Goal: Task Accomplishment & Management: Manage account settings

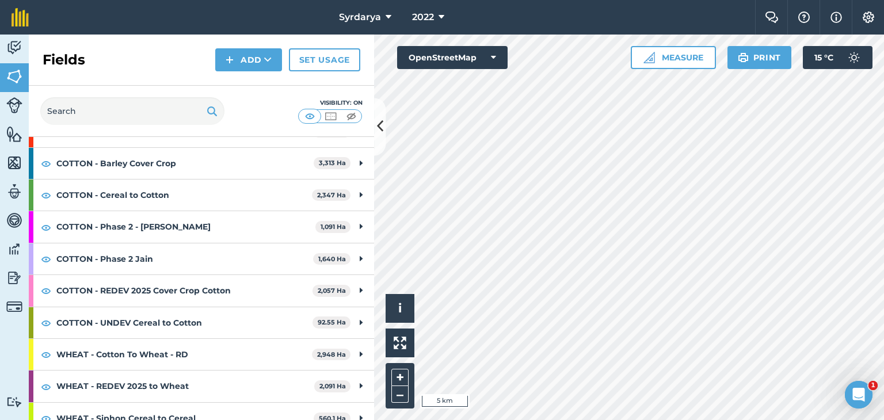
scroll to position [151, 0]
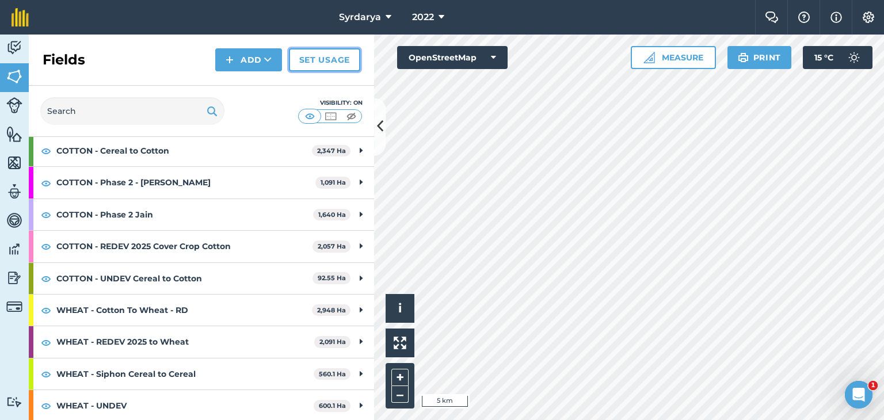
click at [325, 67] on link "Set usage" at bounding box center [324, 59] width 71 height 23
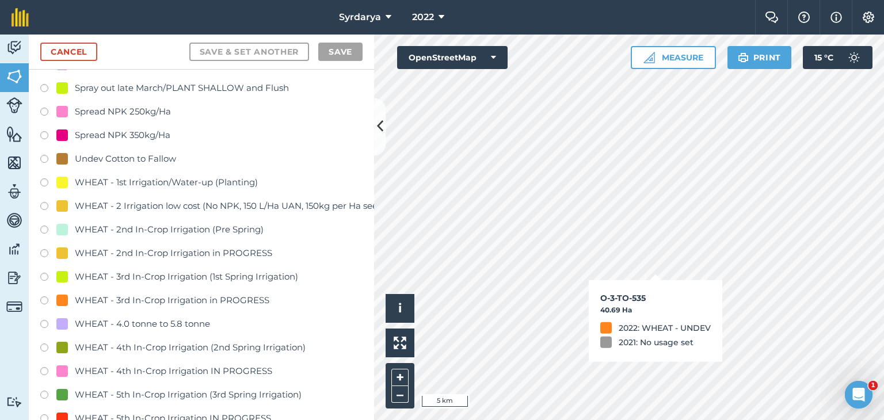
scroll to position [2358, 0]
click at [44, 204] on label at bounding box center [48, 208] width 16 height 12
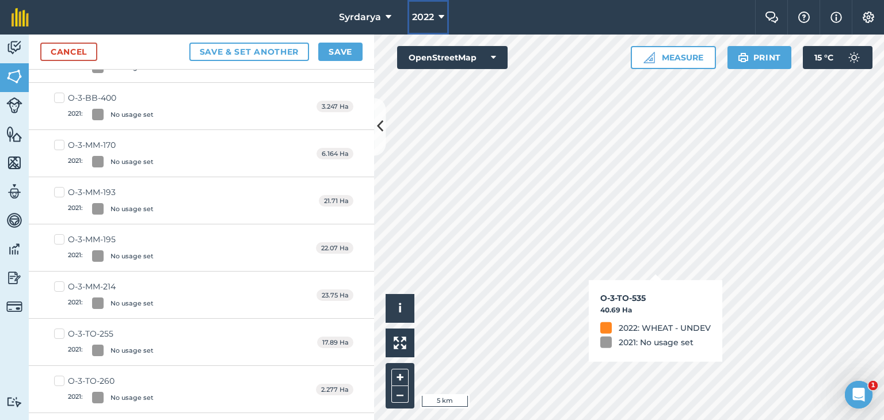
click at [440, 18] on icon at bounding box center [441, 17] width 6 height 14
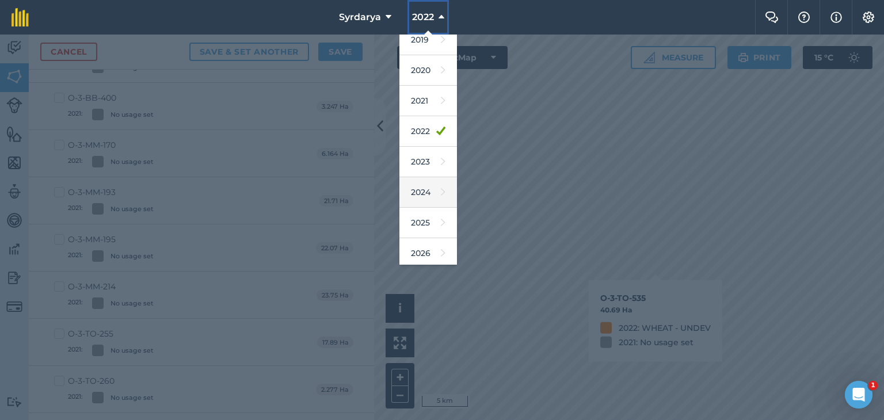
scroll to position [74, 0]
click at [423, 217] on link "2026" at bounding box center [428, 220] width 58 height 30
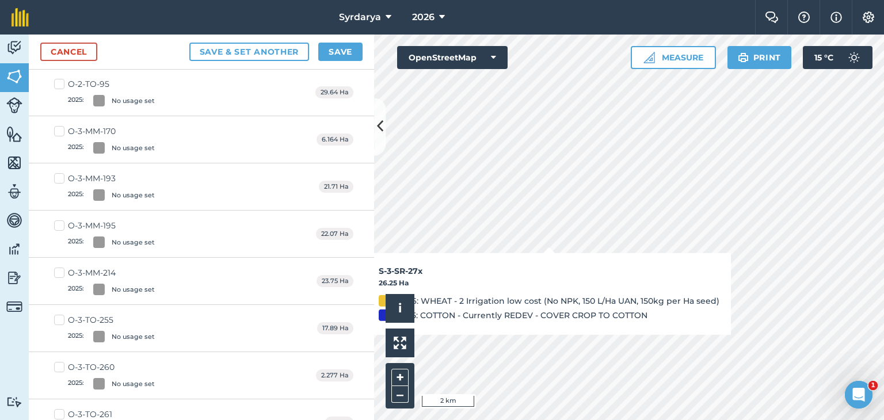
scroll to position [1639, 0]
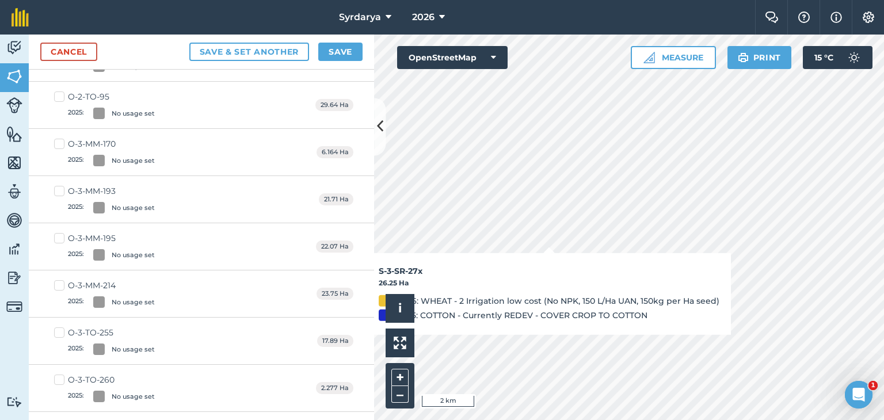
checkbox input "false"
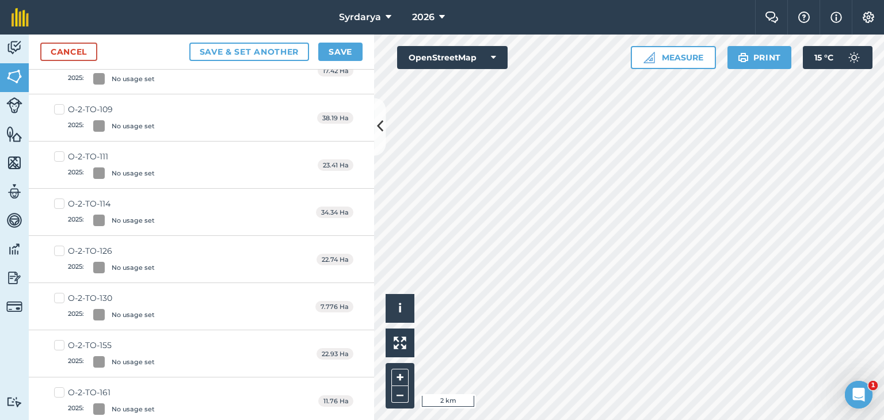
scroll to position [0, 0]
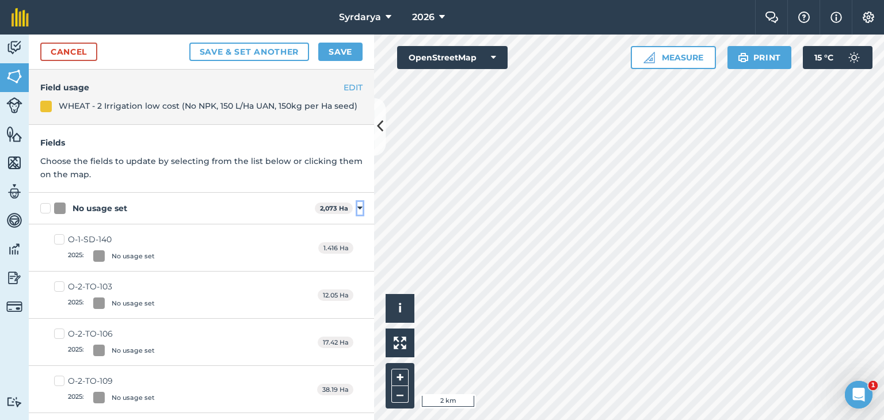
click at [357, 207] on icon at bounding box center [359, 208] width 5 height 10
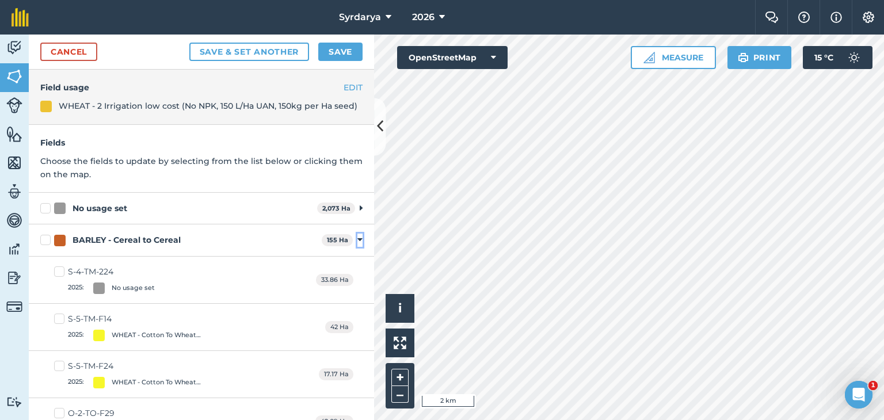
click at [357, 241] on icon at bounding box center [359, 240] width 5 height 10
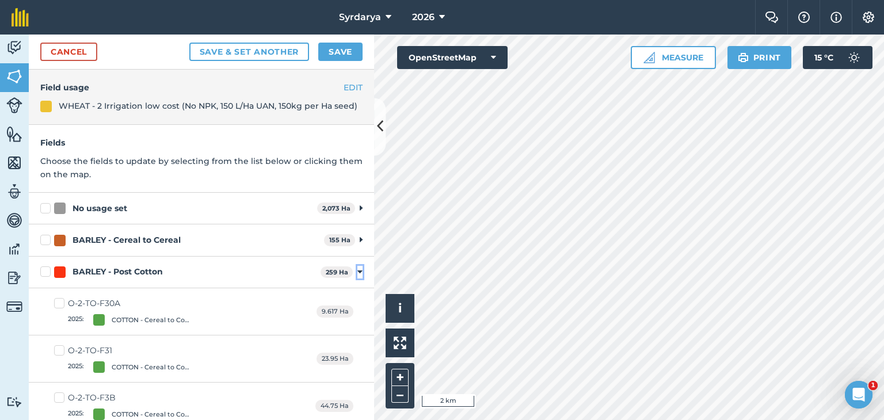
click at [357, 274] on icon at bounding box center [359, 272] width 5 height 10
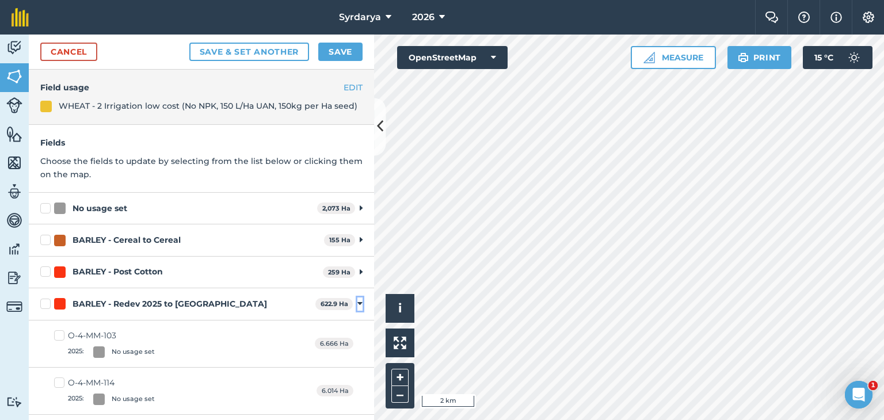
click at [357, 303] on icon at bounding box center [359, 304] width 5 height 10
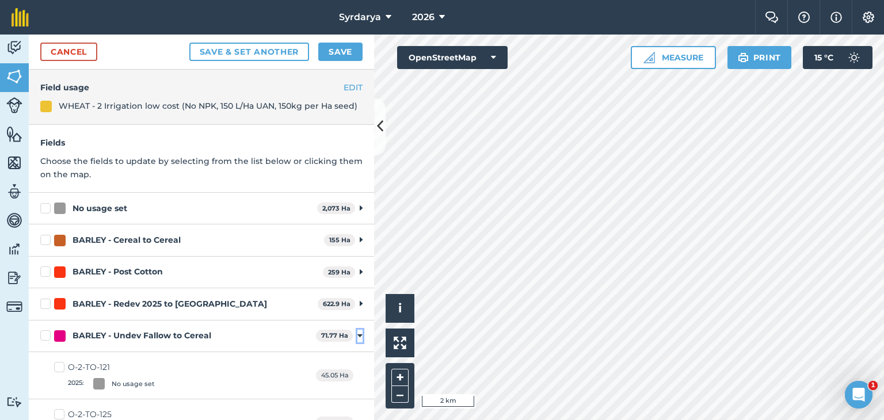
click at [357, 334] on icon at bounding box center [359, 336] width 5 height 10
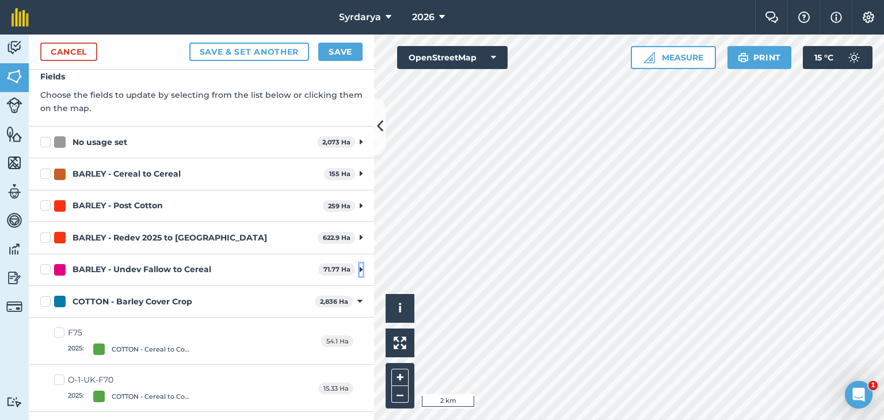
scroll to position [173, 0]
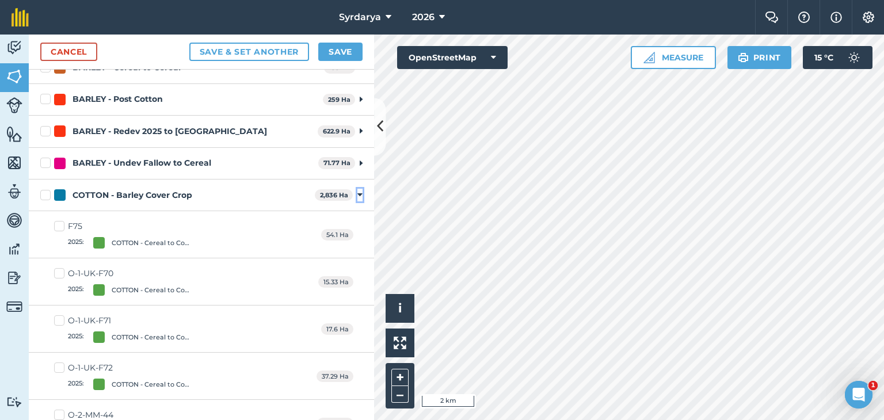
click at [357, 198] on button "Toggle showing COTTON - Barley Cover Crop fields" at bounding box center [359, 195] width 5 height 13
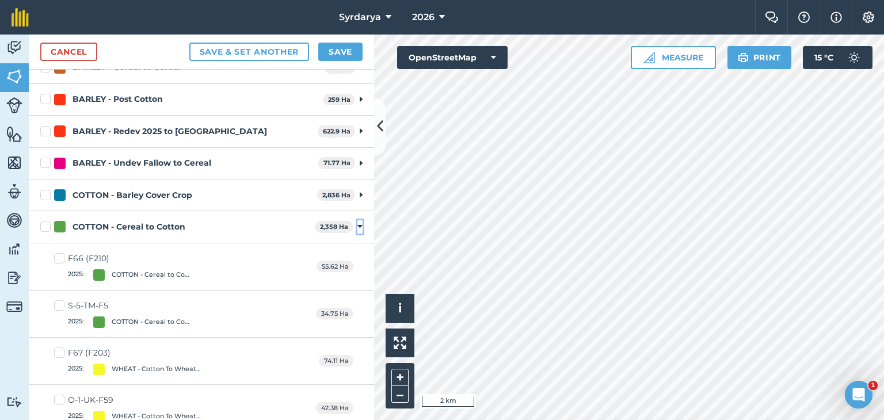
click at [357, 223] on icon at bounding box center [359, 226] width 5 height 10
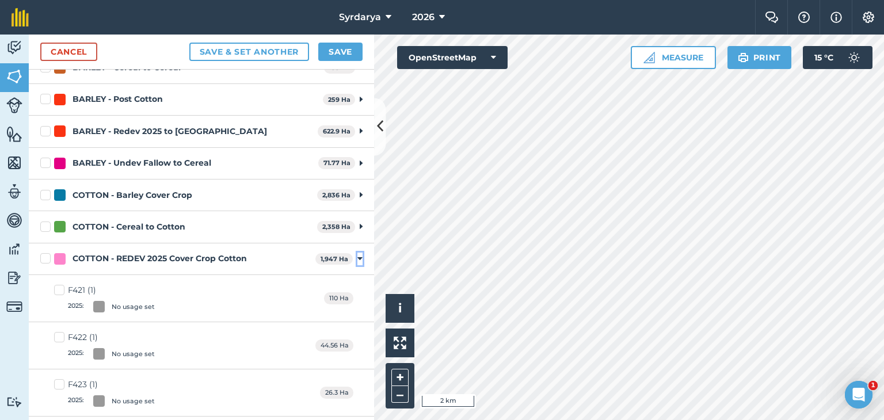
click at [357, 255] on icon at bounding box center [359, 259] width 5 height 10
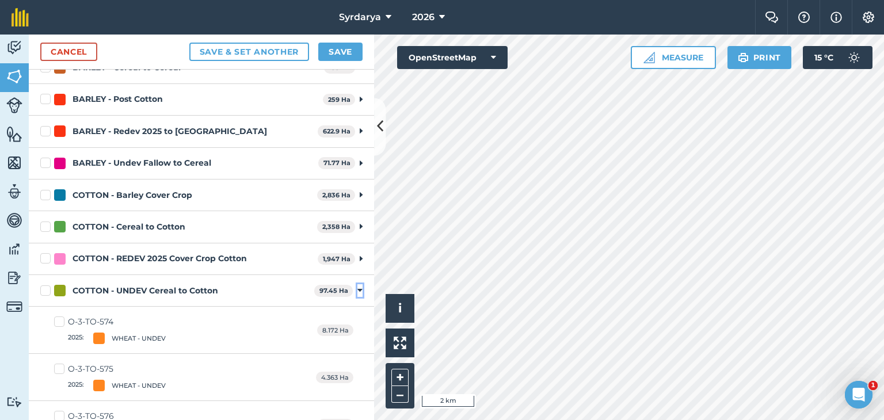
click at [357, 288] on icon at bounding box center [359, 290] width 5 height 10
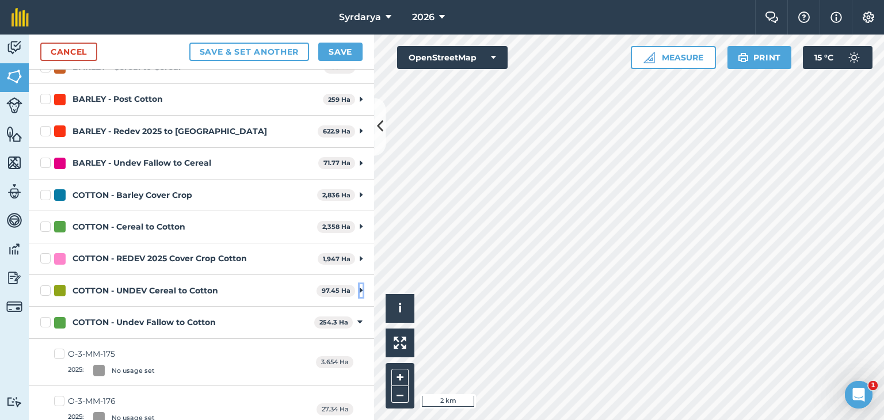
scroll to position [288, 0]
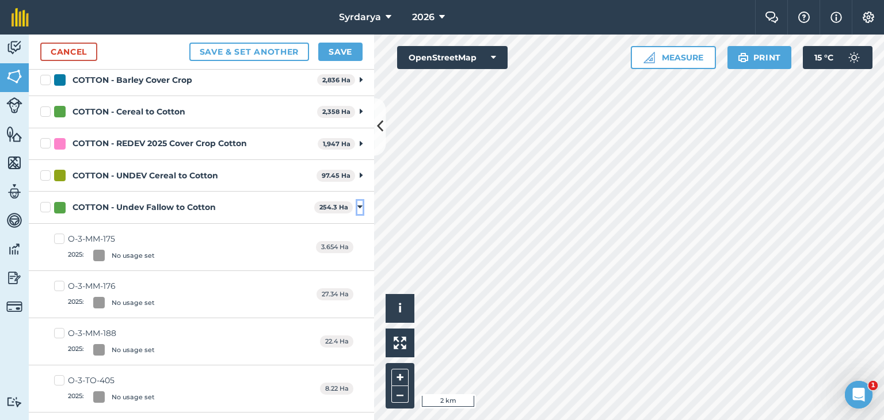
click at [357, 204] on icon at bounding box center [359, 207] width 5 height 10
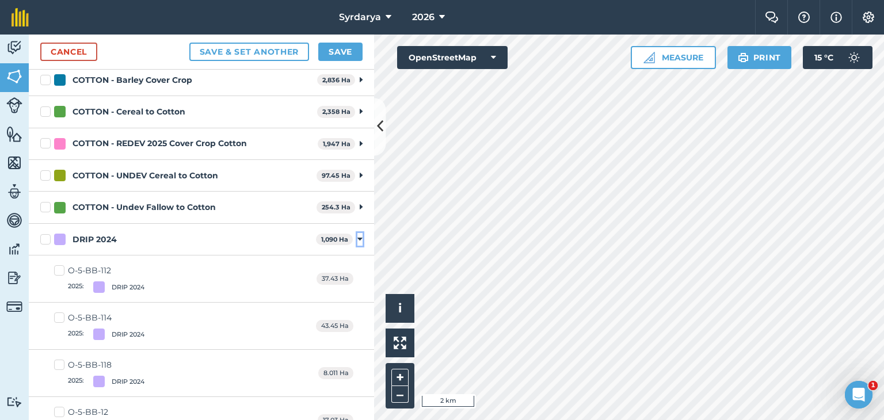
click at [357, 237] on icon at bounding box center [359, 239] width 5 height 10
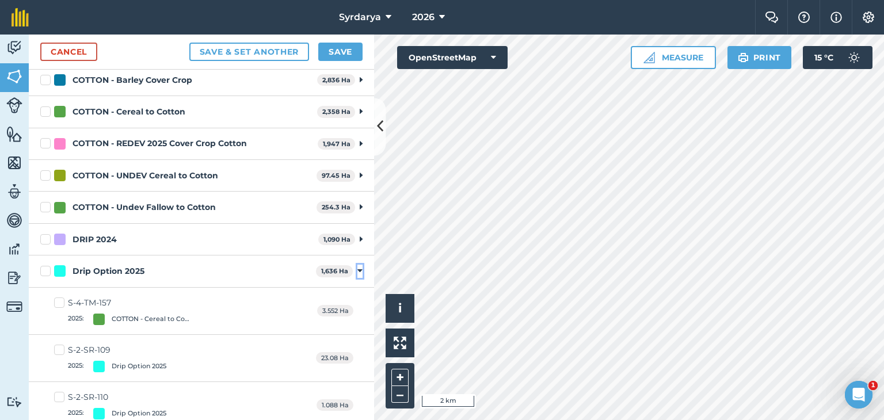
click at [357, 269] on icon at bounding box center [359, 271] width 5 height 10
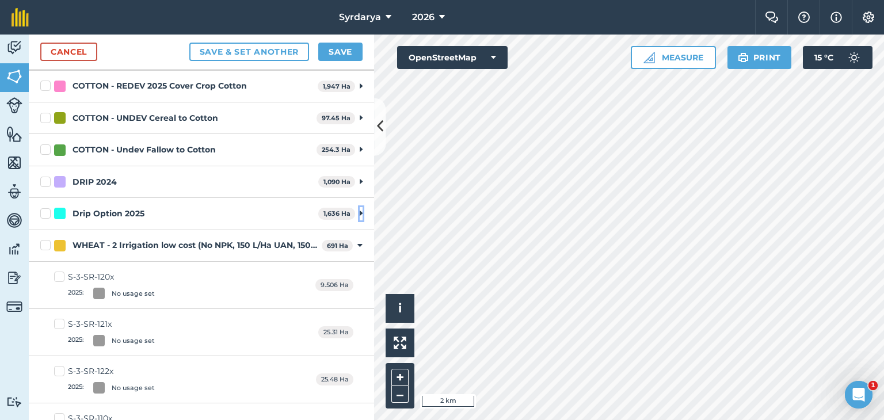
scroll to position [403, 0]
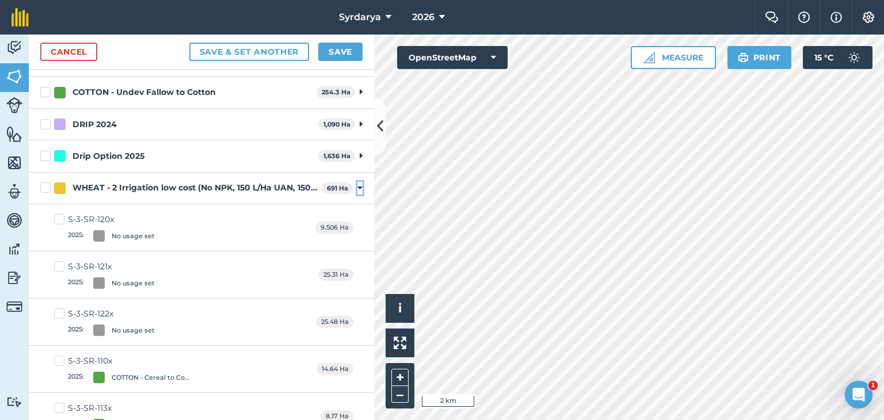
click at [357, 187] on icon at bounding box center [359, 188] width 5 height 10
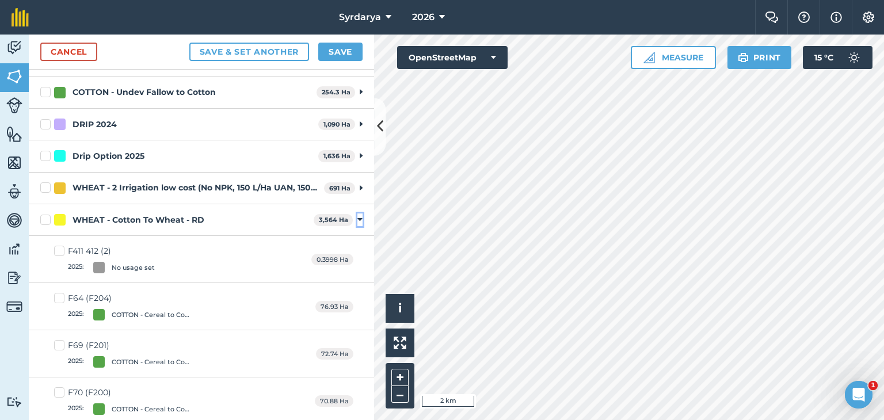
click at [357, 217] on icon at bounding box center [359, 220] width 5 height 10
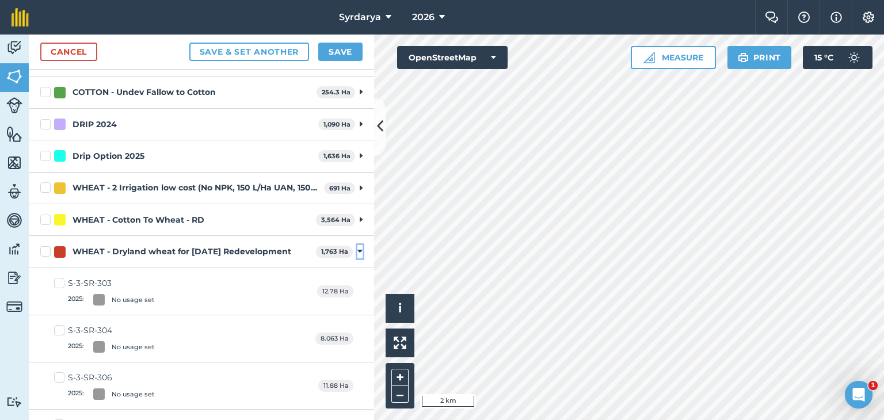
click at [357, 248] on icon at bounding box center [359, 251] width 5 height 10
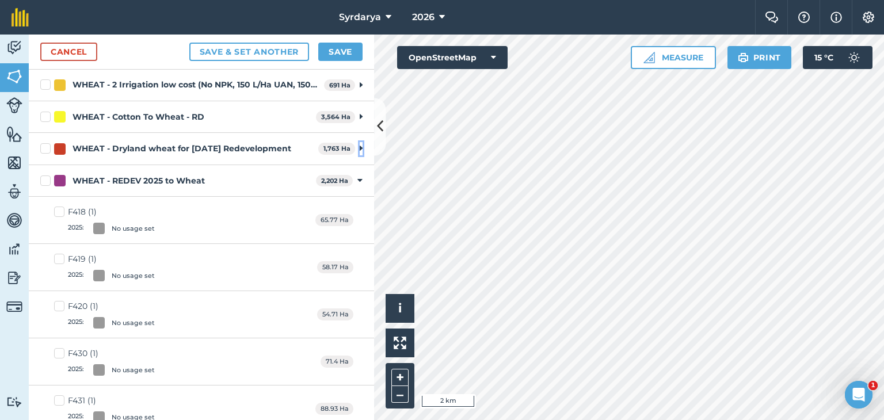
scroll to position [518, 0]
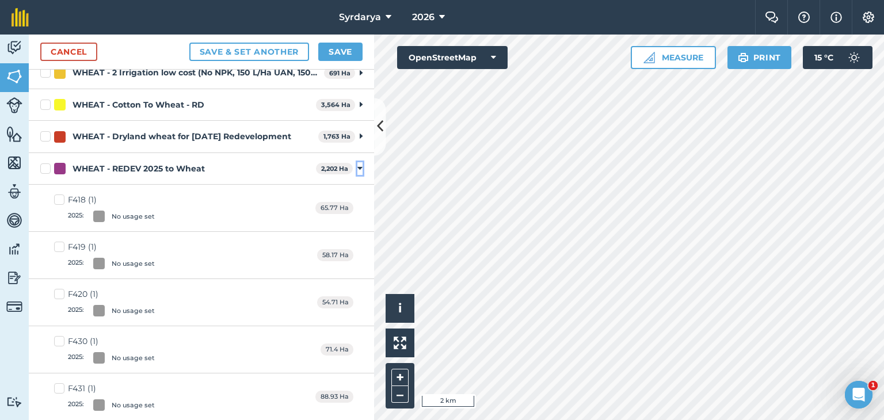
drag, startPoint x: 350, startPoint y: 164, endPoint x: 350, endPoint y: 193, distance: 28.8
click at [357, 165] on icon at bounding box center [359, 168] width 5 height 10
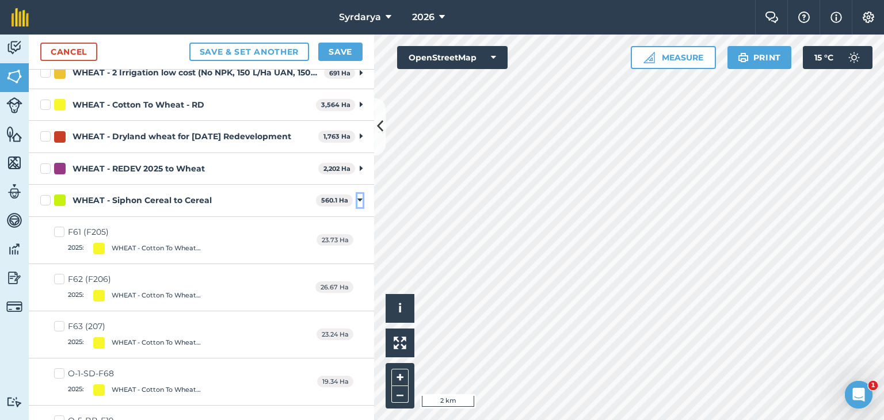
click at [357, 197] on icon at bounding box center [359, 200] width 5 height 10
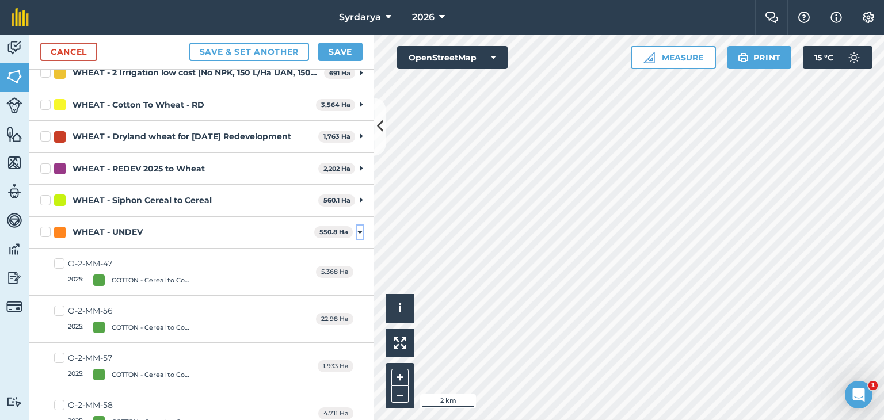
click at [357, 228] on icon at bounding box center [359, 232] width 5 height 10
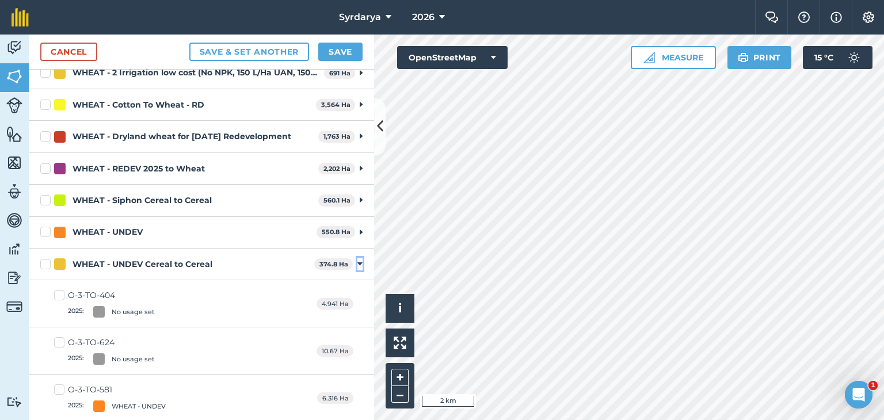
click at [357, 261] on icon at bounding box center [359, 264] width 5 height 10
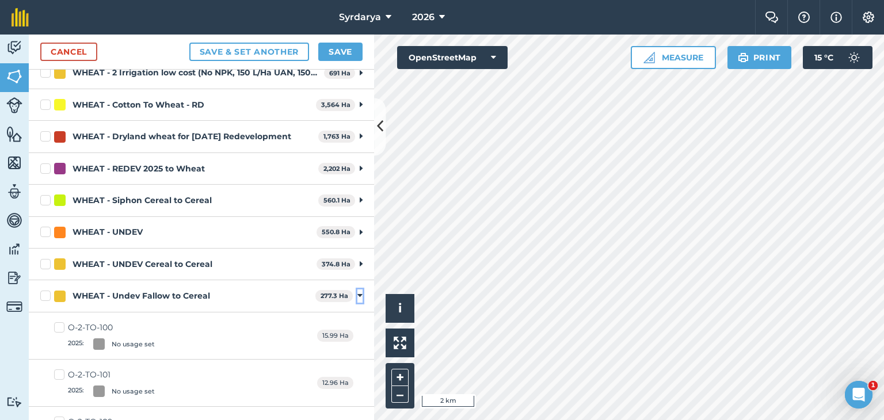
click at [357, 293] on icon at bounding box center [359, 295] width 5 height 10
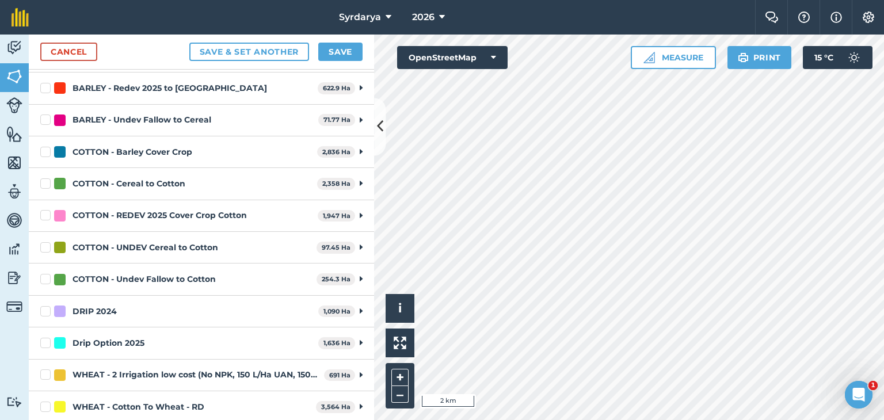
scroll to position [407, 0]
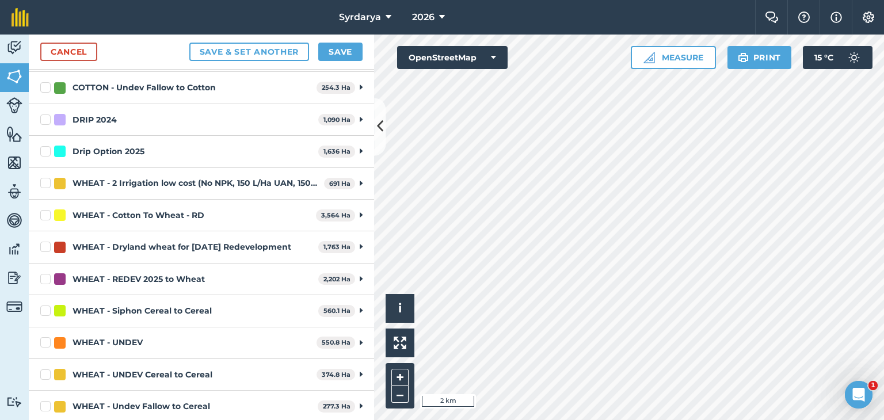
click at [44, 181] on label "WHEAT - 2 Irrigation low cost (No NPK, 150 L/Ha UAN, 150kg per Ha seed)" at bounding box center [179, 183] width 279 height 12
click at [44, 181] on input "WHEAT - 2 Irrigation low cost (No NPK, 150 L/Ha UAN, 150kg per Ha seed)" at bounding box center [43, 180] width 7 height 7
checkbox input "true"
click at [431, 16] on span "2026" at bounding box center [423, 17] width 22 height 14
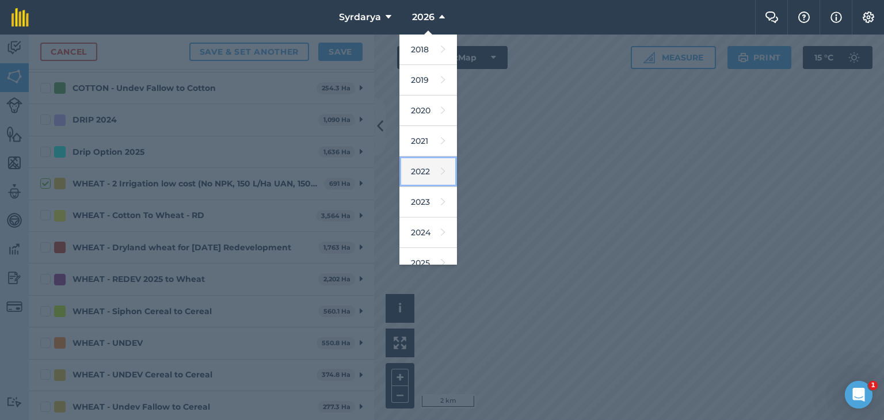
click at [425, 166] on link "2022" at bounding box center [428, 171] width 58 height 30
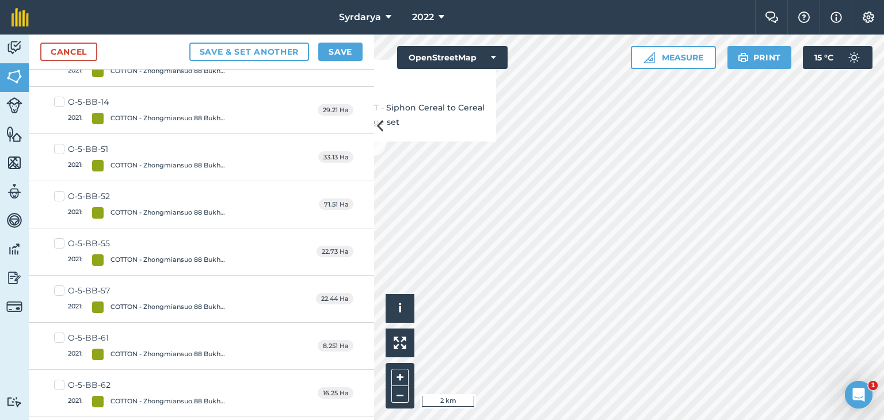
scroll to position [6634, 0]
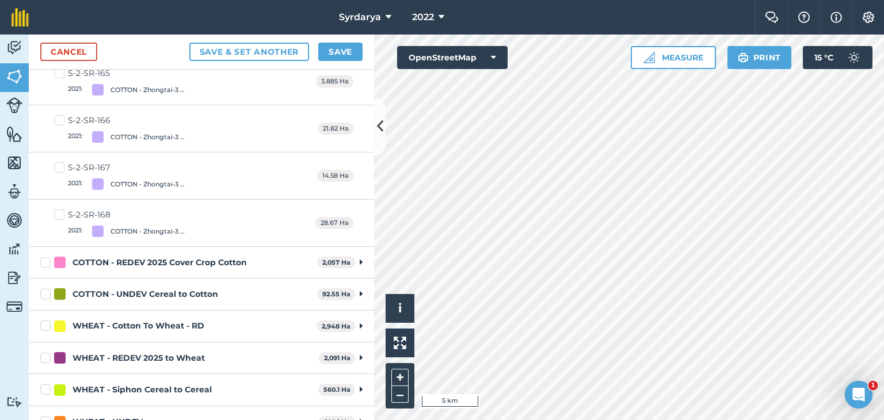
click at [45, 416] on label "WHEAT - UNDEV" at bounding box center [176, 422] width 273 height 12
click at [45, 416] on input "WHEAT - UNDEV" at bounding box center [43, 419] width 7 height 7
click at [45, 416] on label "WHEAT - UNDEV" at bounding box center [176, 422] width 273 height 12
click at [45, 416] on input "WHEAT - UNDEV" at bounding box center [43, 419] width 7 height 7
click at [45, 416] on label "WHEAT - UNDEV" at bounding box center [176, 422] width 273 height 12
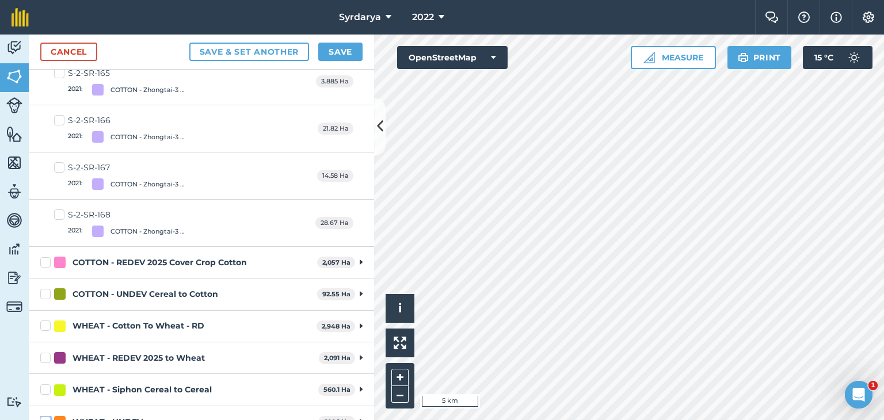
click at [45, 416] on input "WHEAT - UNDEV" at bounding box center [43, 419] width 7 height 7
click at [45, 416] on label "WHEAT - UNDEV" at bounding box center [176, 422] width 273 height 12
click at [45, 416] on input "WHEAT - UNDEV" at bounding box center [43, 419] width 7 height 7
click at [44, 416] on label "WHEAT - UNDEV" at bounding box center [176, 422] width 273 height 12
click at [44, 416] on input "WHEAT - UNDEV" at bounding box center [43, 419] width 7 height 7
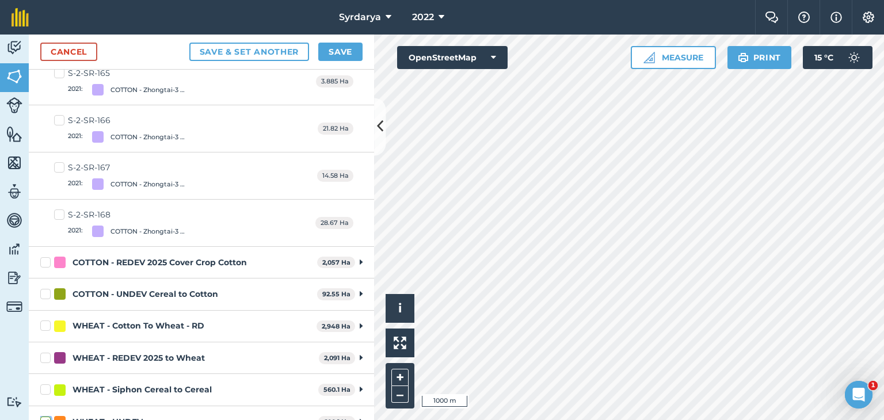
checkbox input "true"
click at [347, 49] on button "Save" at bounding box center [340, 52] width 44 height 18
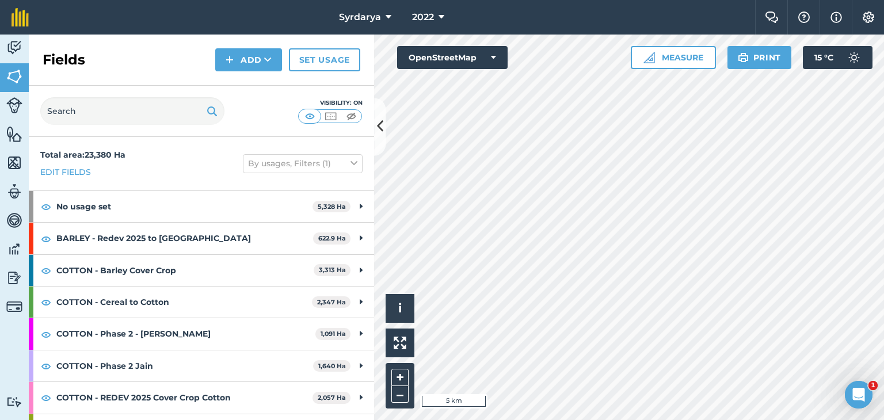
scroll to position [164, 0]
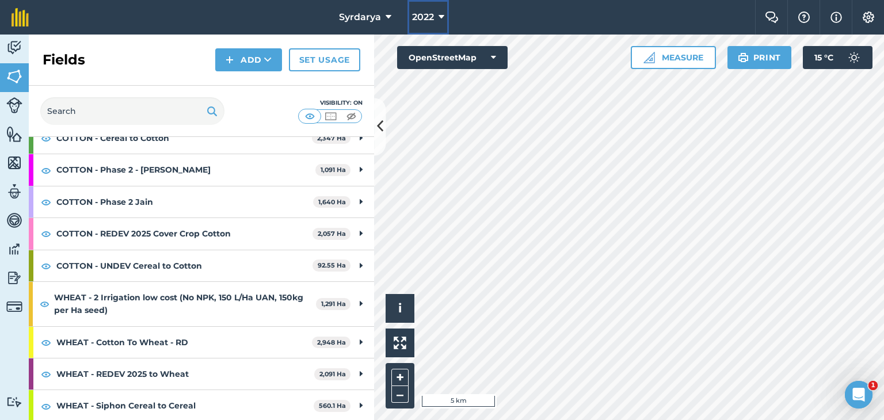
click at [426, 18] on span "2022" at bounding box center [423, 17] width 22 height 14
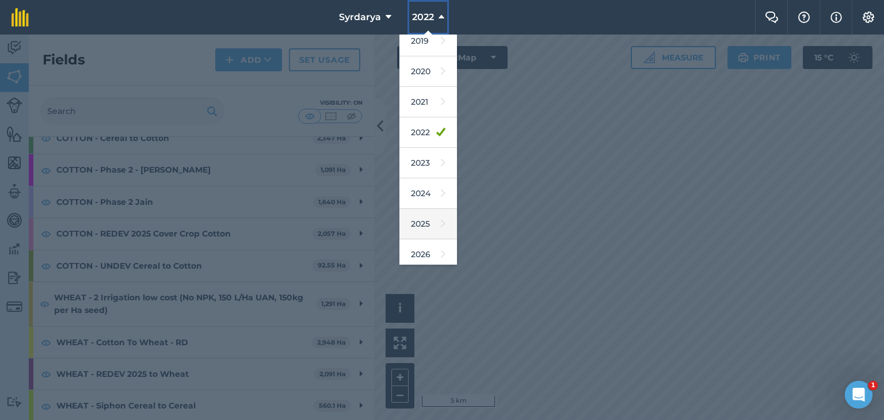
scroll to position [74, 0]
click at [425, 214] on link "2026" at bounding box center [428, 220] width 58 height 30
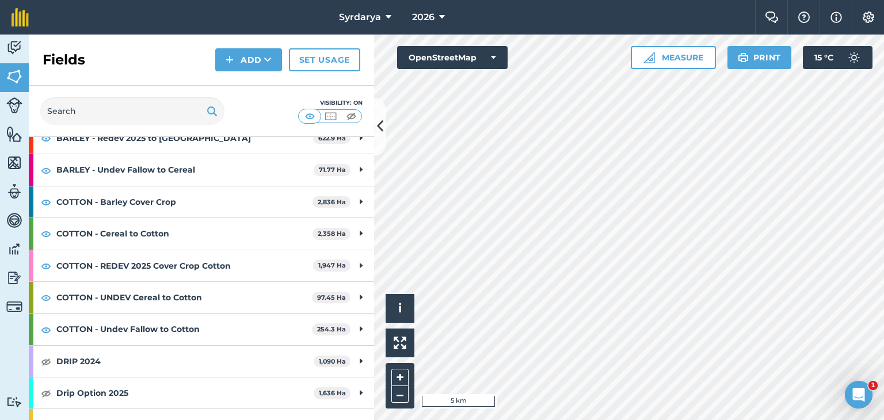
scroll to position [259, 0]
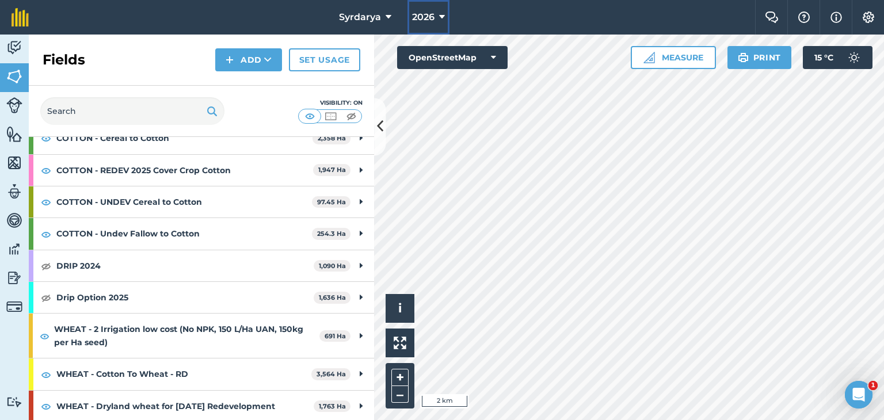
click at [422, 17] on span "2026" at bounding box center [423, 17] width 22 height 14
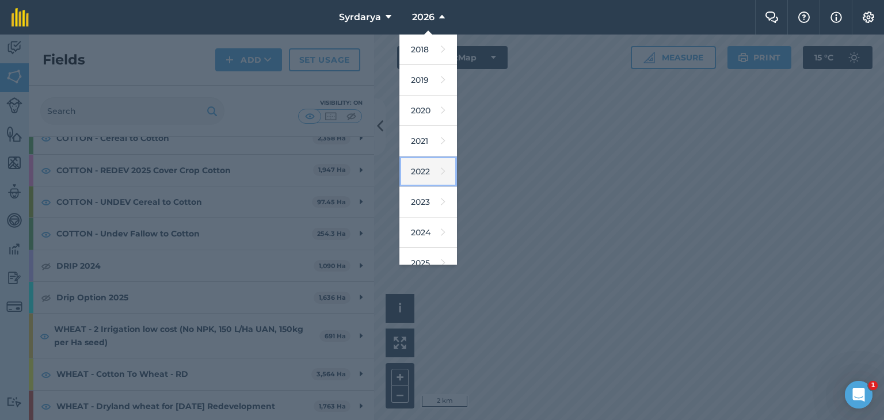
click at [416, 159] on link "2022" at bounding box center [428, 171] width 58 height 30
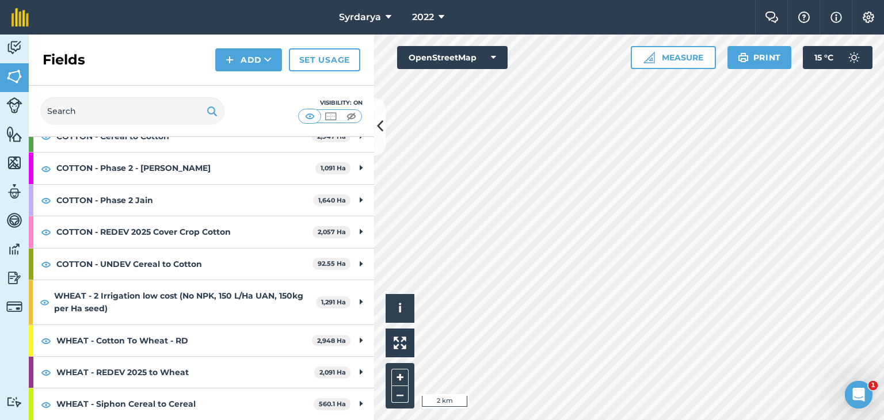
scroll to position [164, 0]
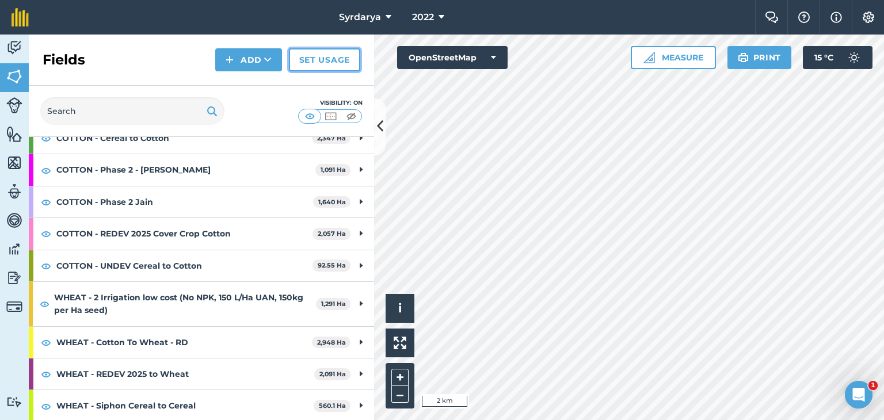
click at [338, 56] on link "Set usage" at bounding box center [324, 59] width 71 height 23
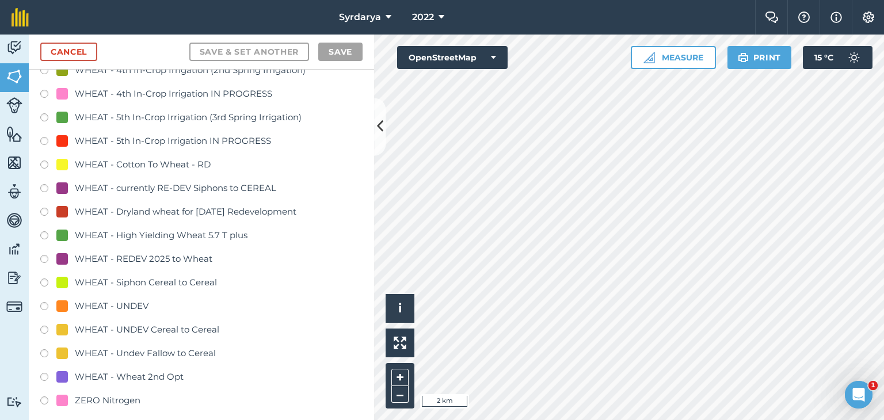
scroll to position [2646, 0]
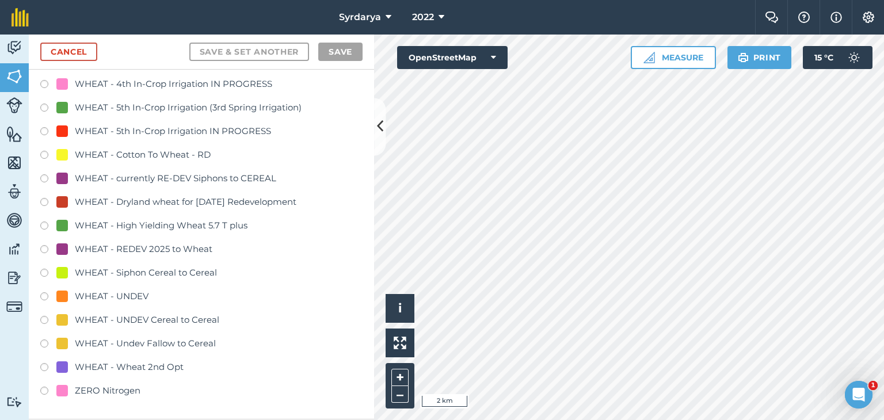
click at [43, 200] on label at bounding box center [48, 204] width 16 height 12
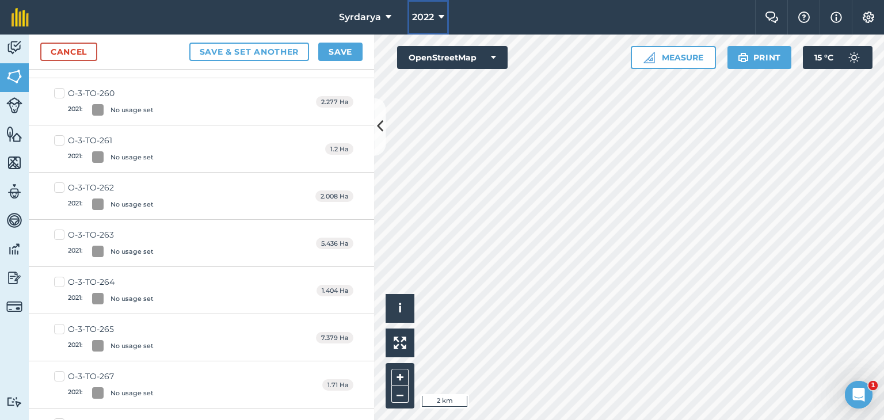
click at [425, 20] on span "2022" at bounding box center [423, 17] width 22 height 14
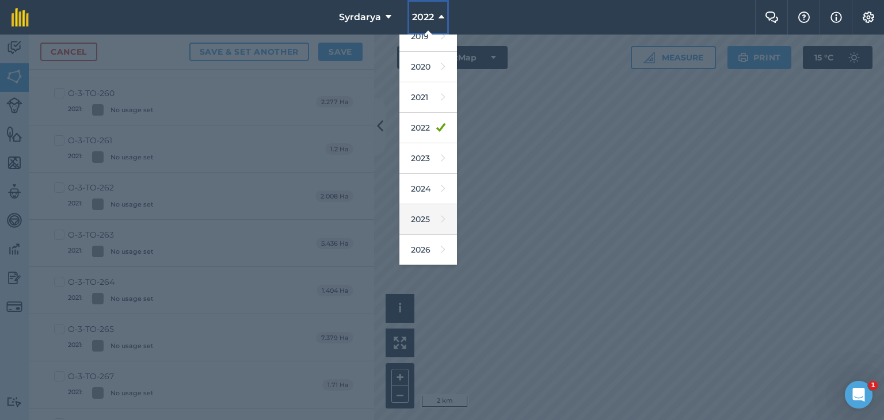
scroll to position [74, 0]
click at [421, 217] on link "2026" at bounding box center [428, 220] width 58 height 30
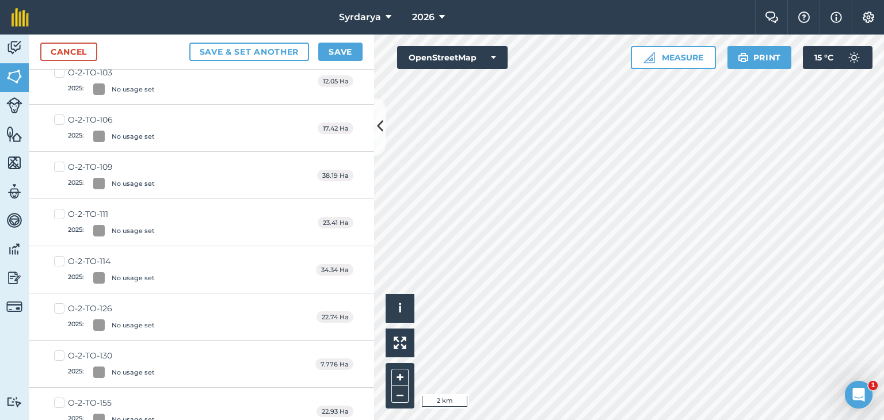
scroll to position [0, 0]
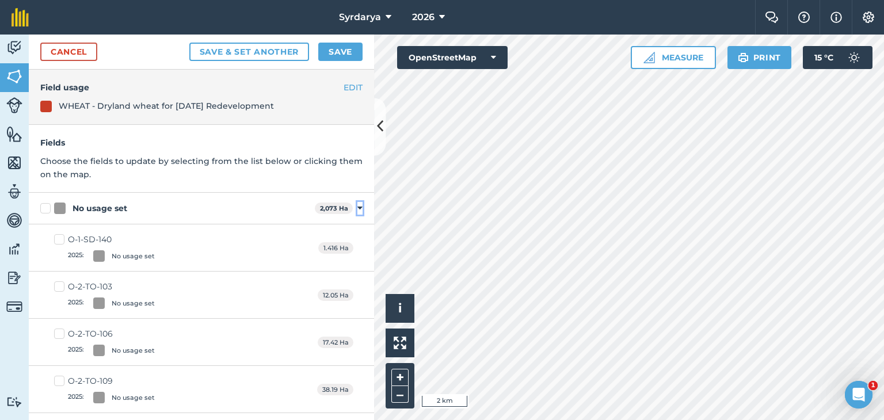
click at [357, 208] on icon at bounding box center [359, 208] width 5 height 10
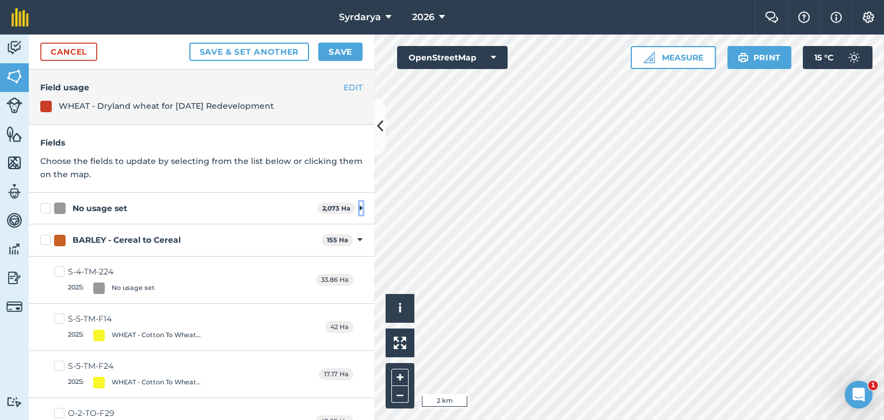
scroll to position [115, 0]
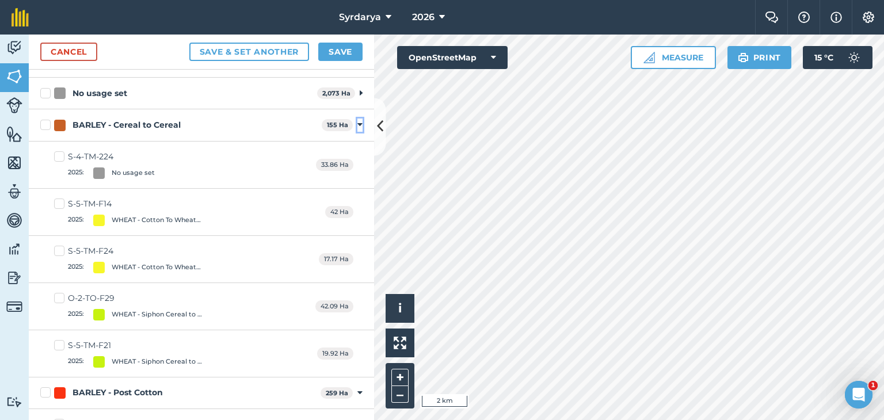
click at [357, 123] on icon at bounding box center [359, 125] width 5 height 10
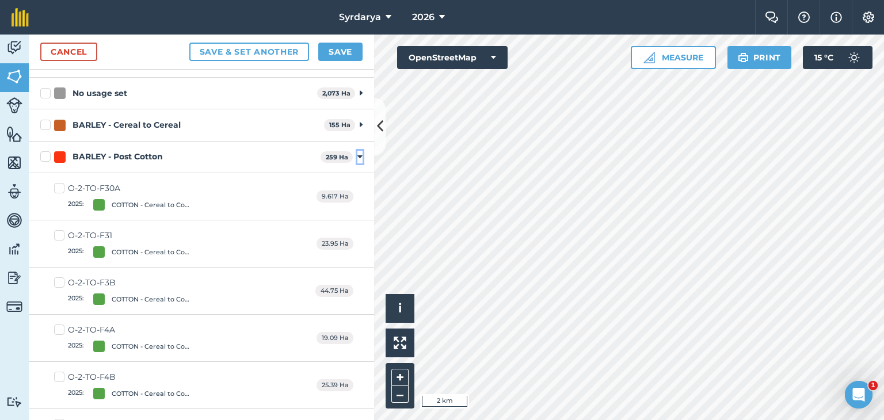
click at [357, 157] on icon at bounding box center [359, 157] width 5 height 10
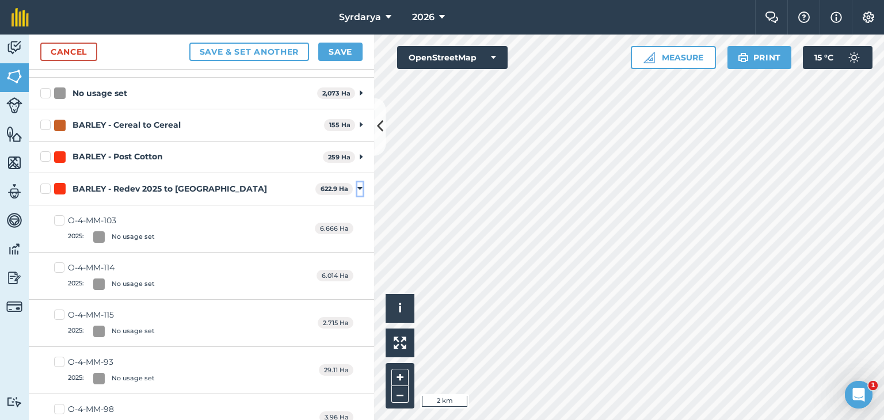
click at [357, 189] on icon at bounding box center [359, 188] width 5 height 10
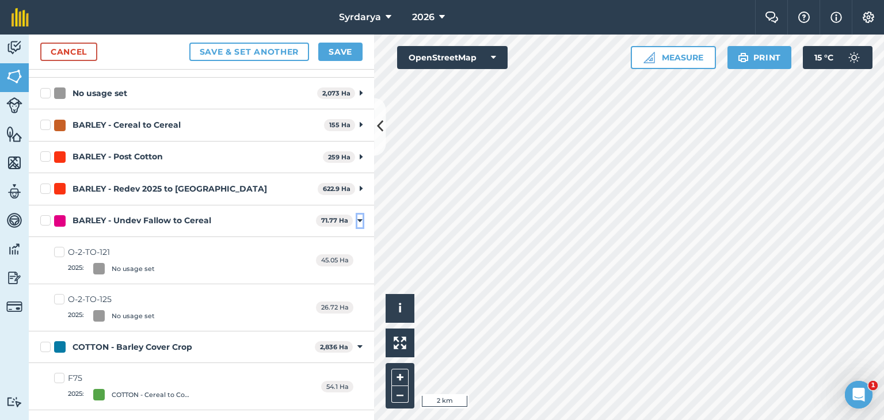
click at [357, 223] on icon at bounding box center [359, 221] width 5 height 10
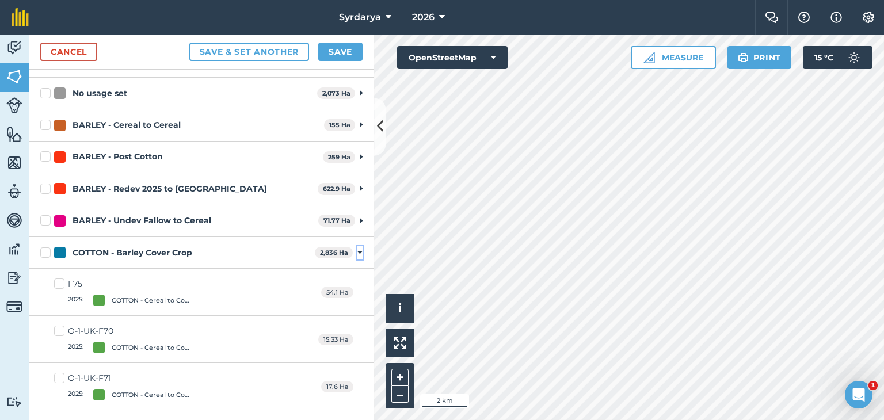
click at [357, 250] on icon at bounding box center [359, 252] width 5 height 10
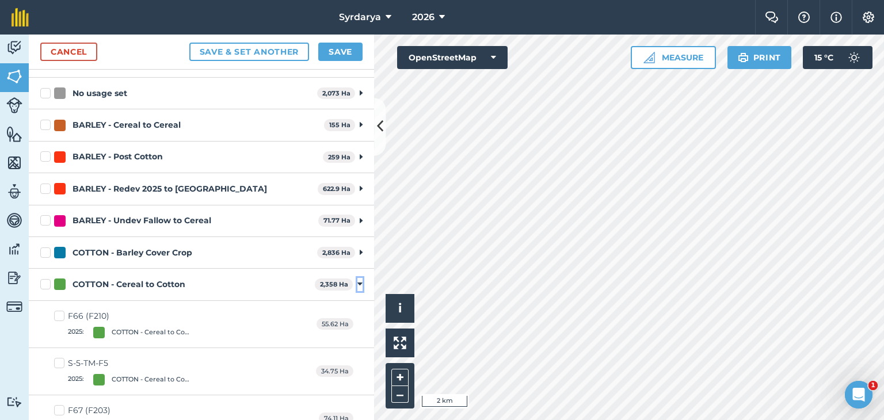
click at [357, 280] on icon at bounding box center [359, 284] width 5 height 10
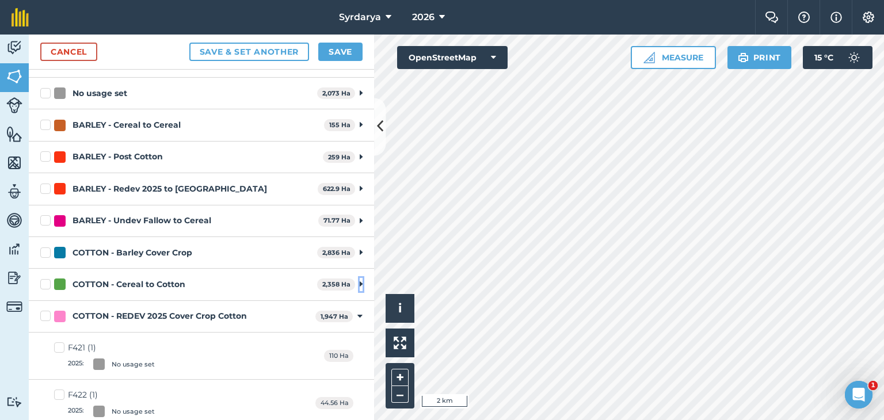
scroll to position [288, 0]
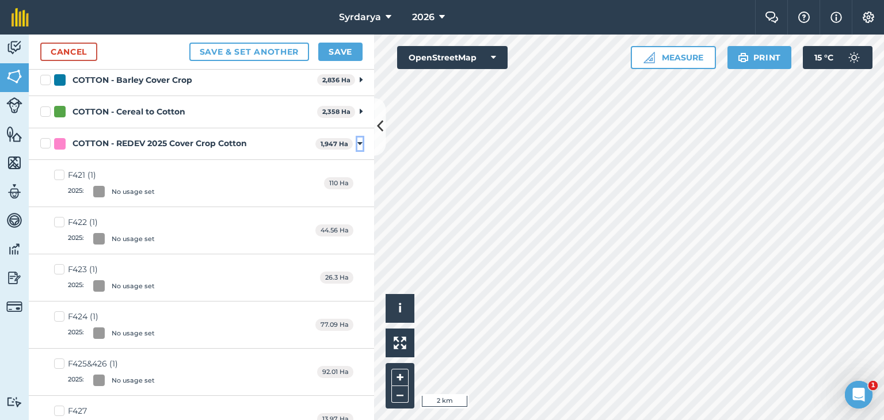
click at [357, 142] on icon at bounding box center [359, 144] width 5 height 10
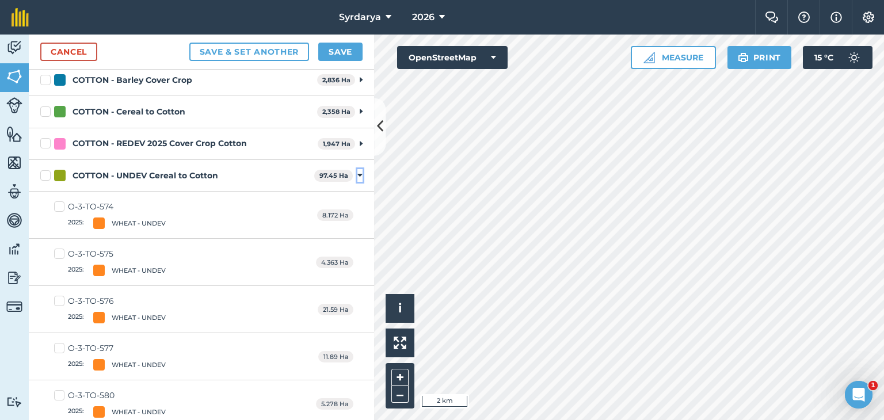
click at [357, 174] on icon at bounding box center [359, 175] width 5 height 10
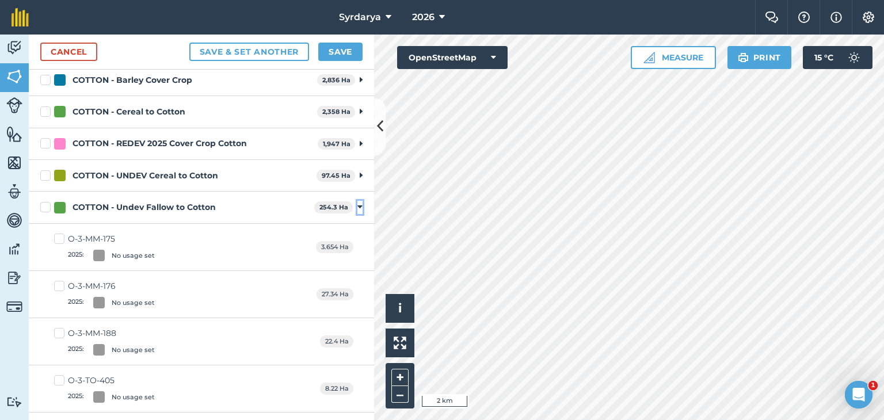
click at [357, 204] on icon at bounding box center [359, 207] width 5 height 10
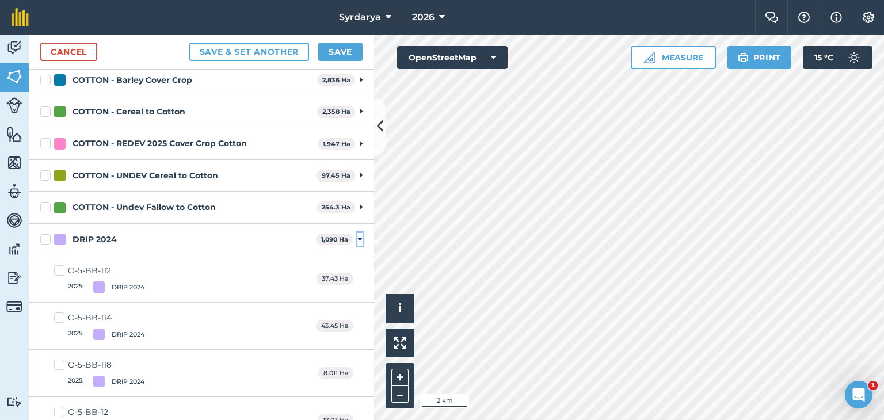
click at [357, 238] on icon at bounding box center [359, 239] width 5 height 10
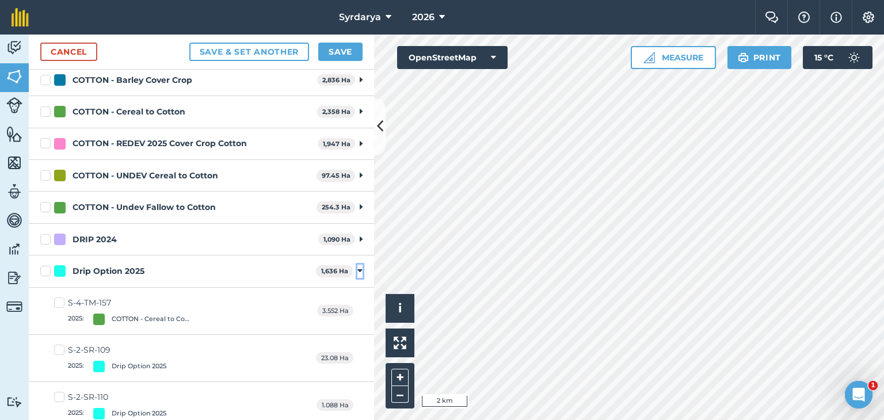
click at [357, 268] on icon at bounding box center [359, 271] width 5 height 10
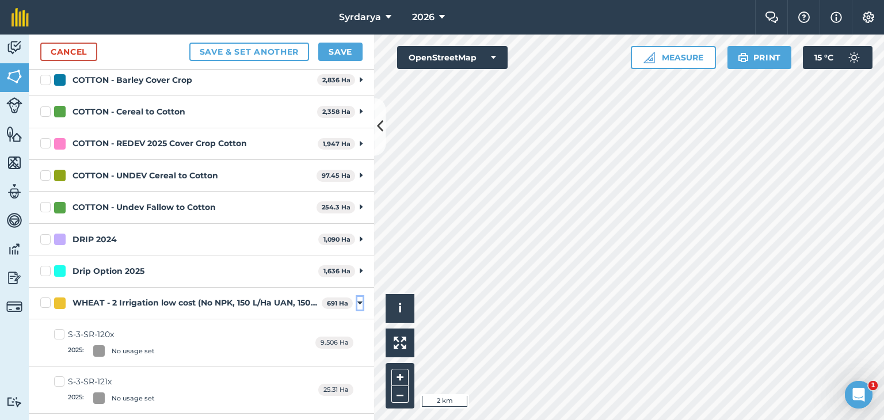
click at [357, 302] on icon at bounding box center [359, 303] width 5 height 10
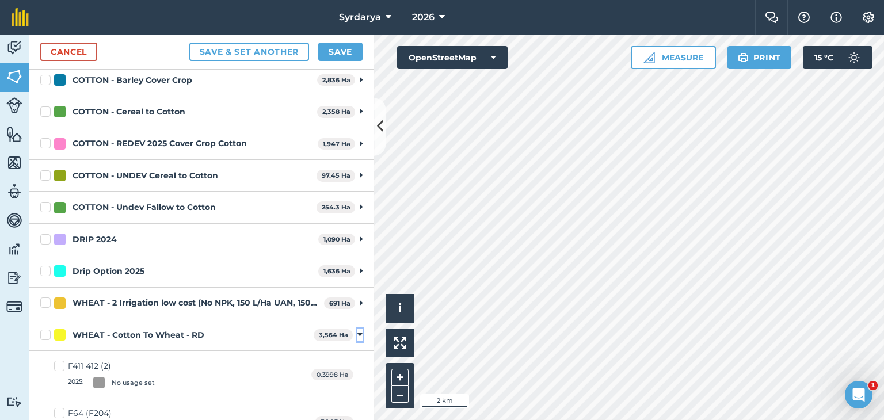
click at [357, 331] on icon at bounding box center [359, 335] width 5 height 10
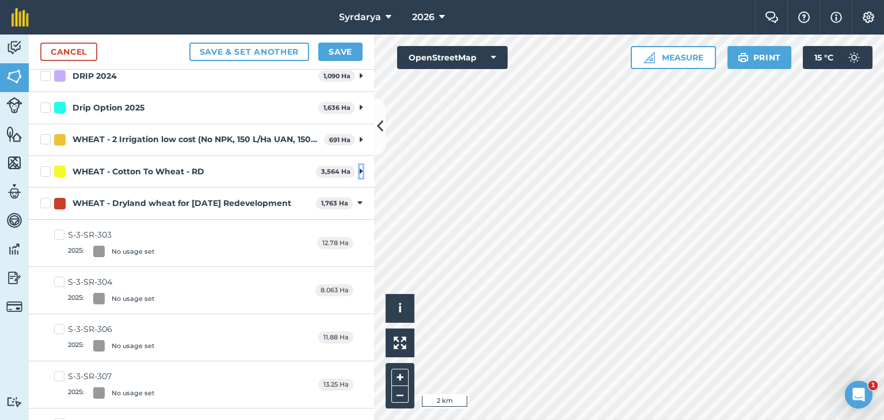
scroll to position [460, 0]
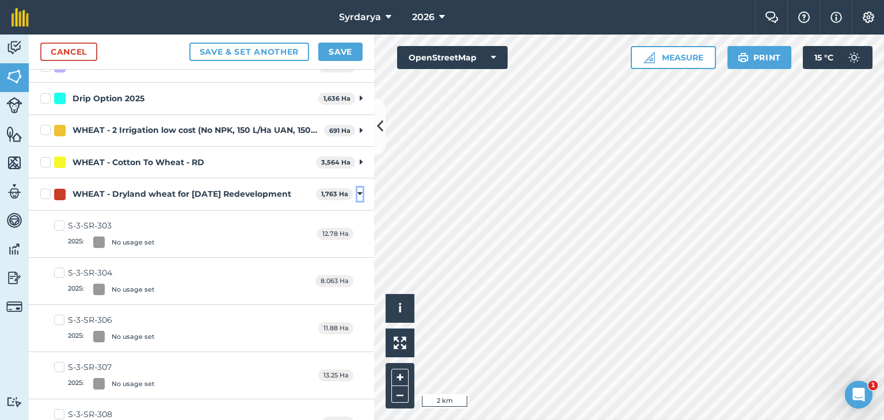
click at [357, 191] on icon at bounding box center [359, 194] width 5 height 10
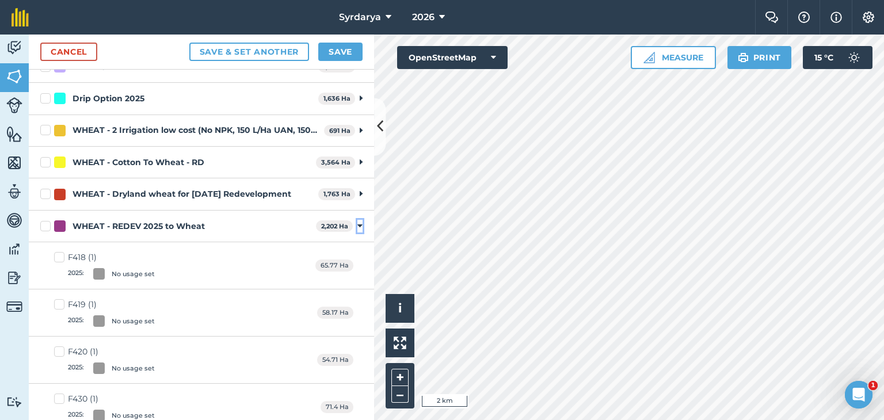
click at [357, 223] on icon at bounding box center [359, 226] width 5 height 10
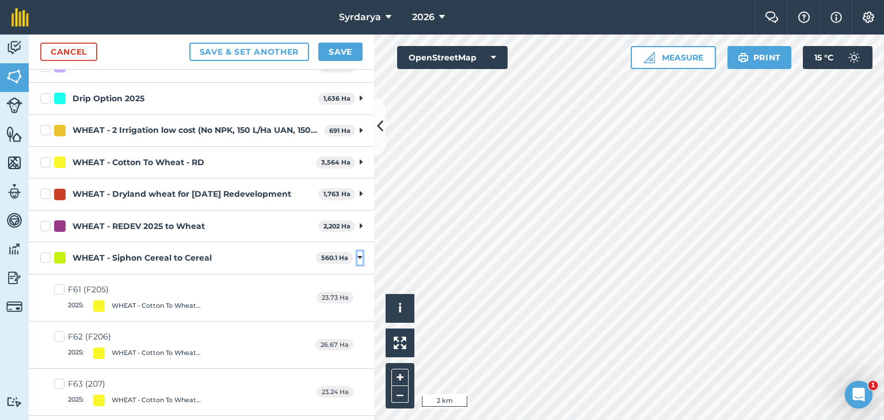
click at [357, 256] on icon at bounding box center [359, 258] width 5 height 10
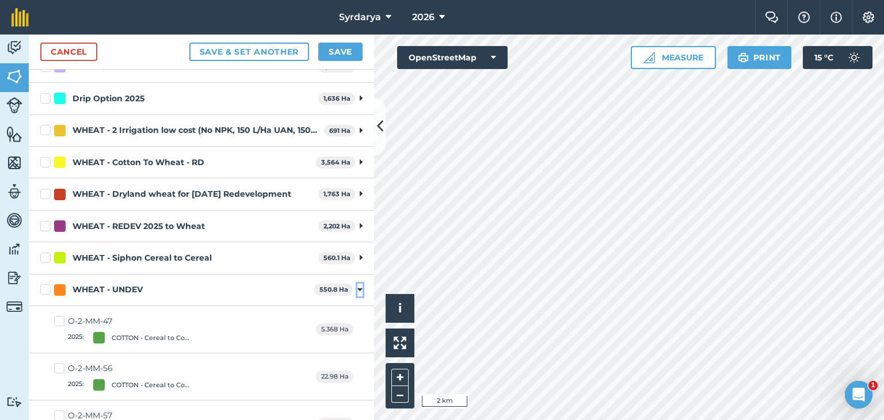
click at [357, 285] on icon at bounding box center [359, 290] width 5 height 10
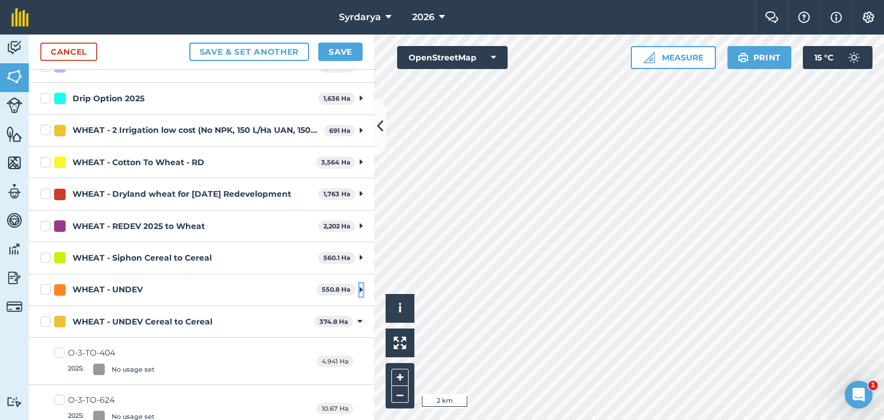
scroll to position [575, 0]
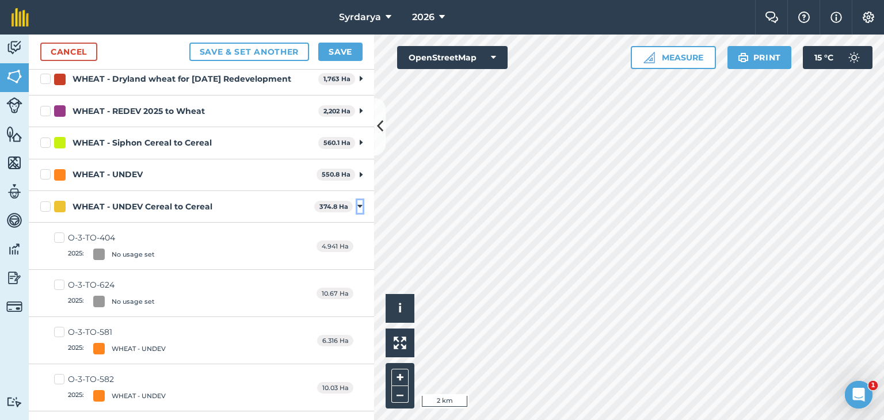
click at [357, 204] on icon at bounding box center [359, 206] width 5 height 10
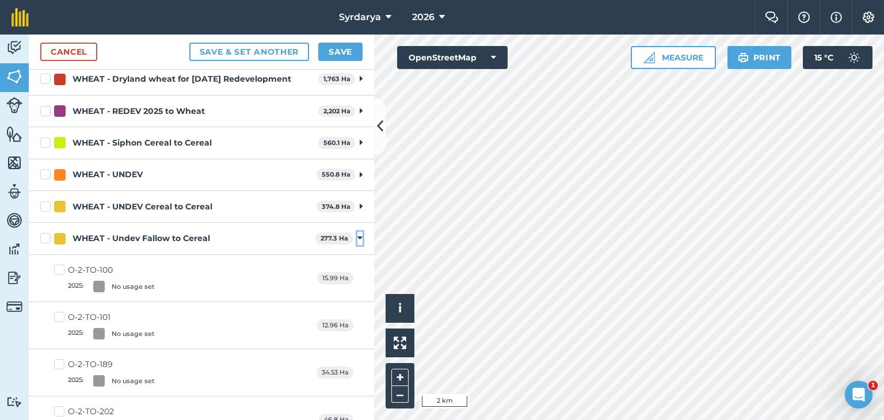
click at [357, 236] on icon at bounding box center [359, 238] width 5 height 10
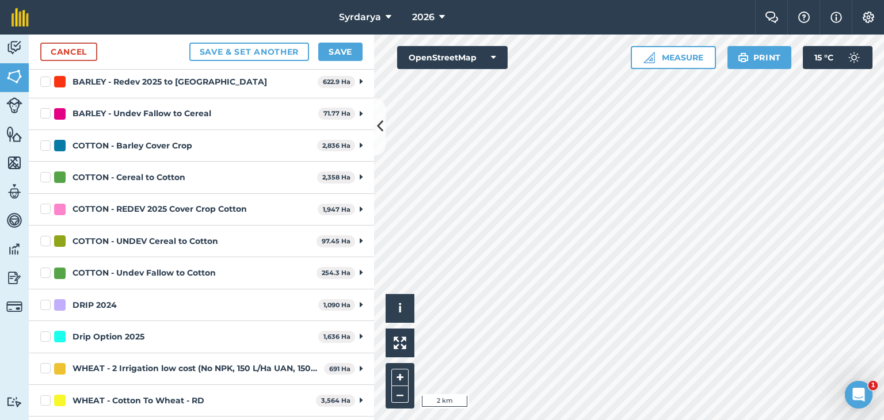
scroll to position [407, 0]
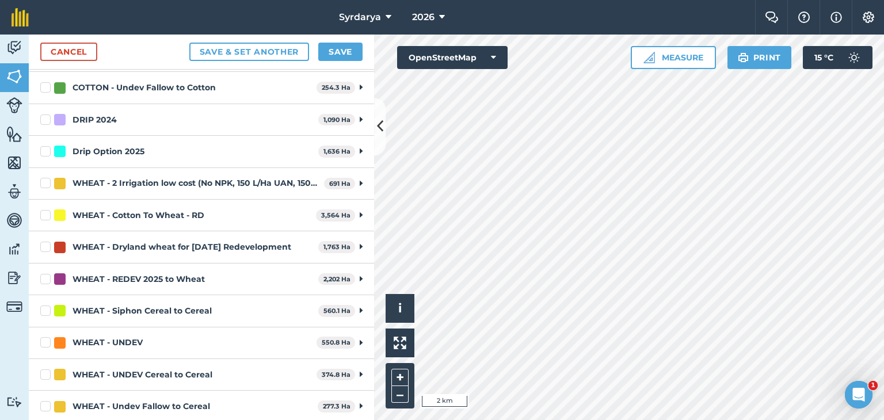
click at [45, 244] on label "WHEAT - Dryland wheat for [DATE] Redevelopment" at bounding box center [176, 247] width 273 height 12
click at [45, 244] on input "WHEAT - Dryland wheat for [DATE] Redevelopment" at bounding box center [43, 244] width 7 height 7
checkbox input "true"
click at [442, 14] on icon at bounding box center [442, 17] width 6 height 14
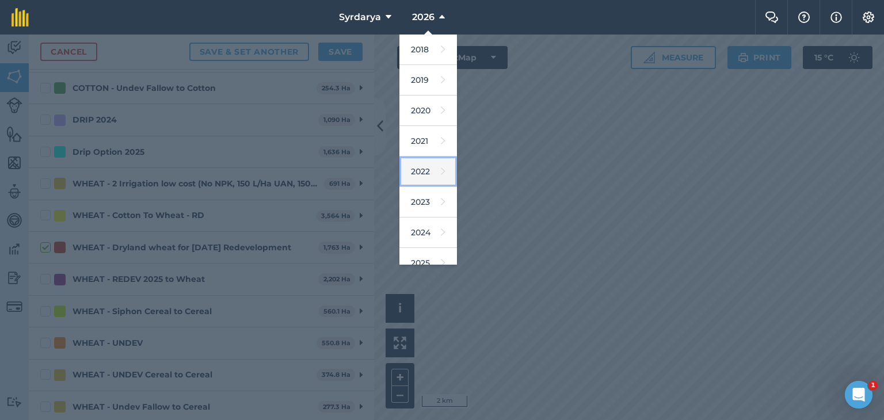
click at [428, 171] on link "2022" at bounding box center [428, 171] width 58 height 30
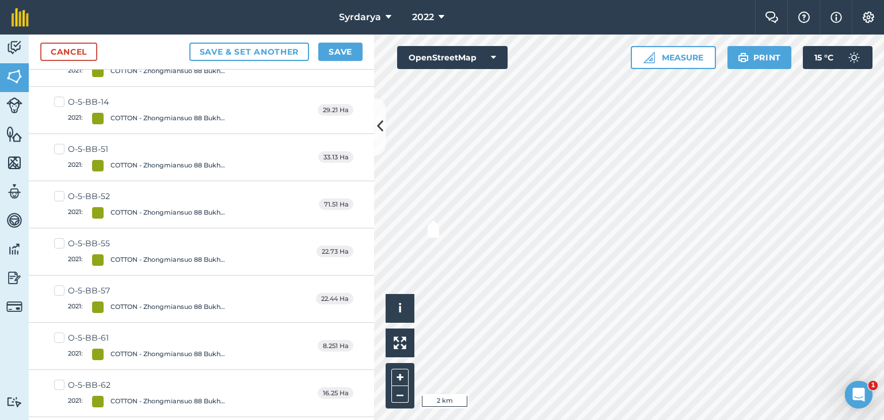
scroll to position [6634, 0]
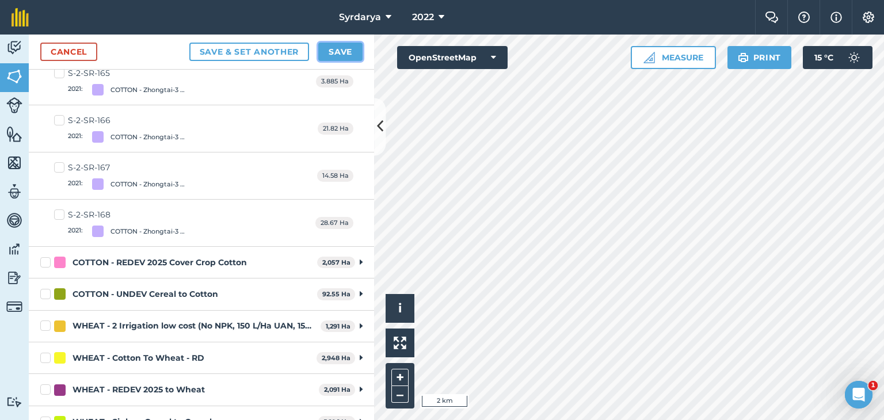
click at [347, 53] on button "Save" at bounding box center [340, 52] width 44 height 18
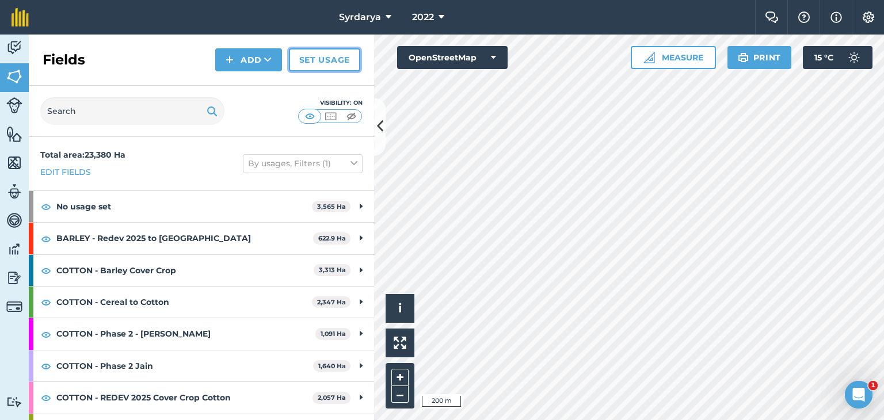
click at [331, 58] on link "Set usage" at bounding box center [324, 59] width 71 height 23
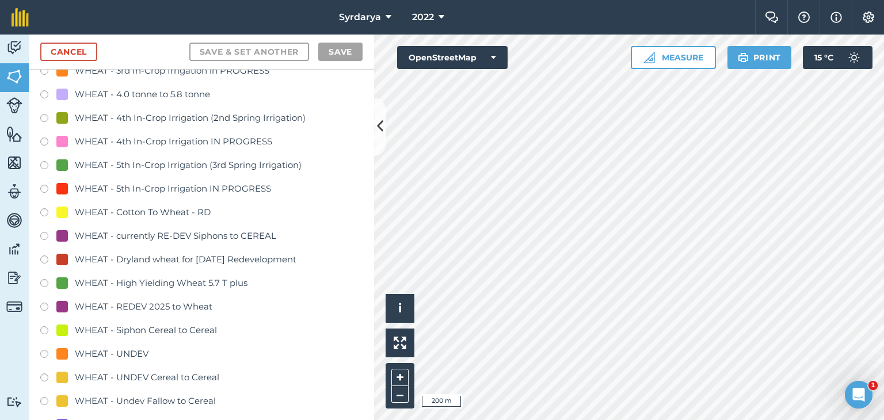
scroll to position [2589, 0]
click at [41, 307] on label at bounding box center [48, 309] width 16 height 12
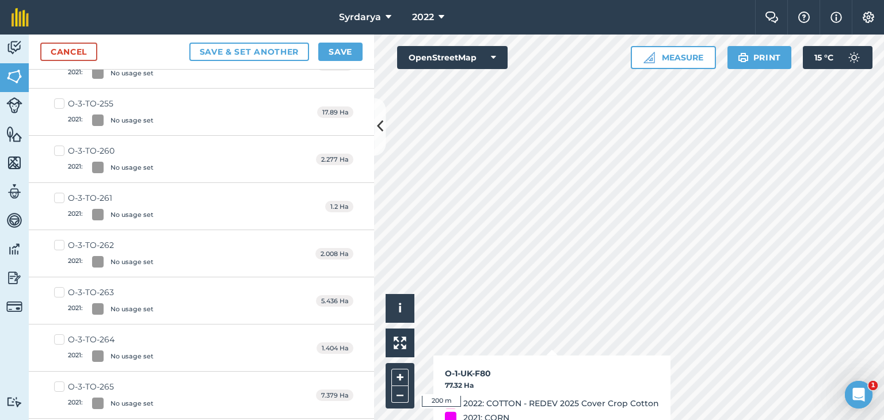
checkbox input "true"
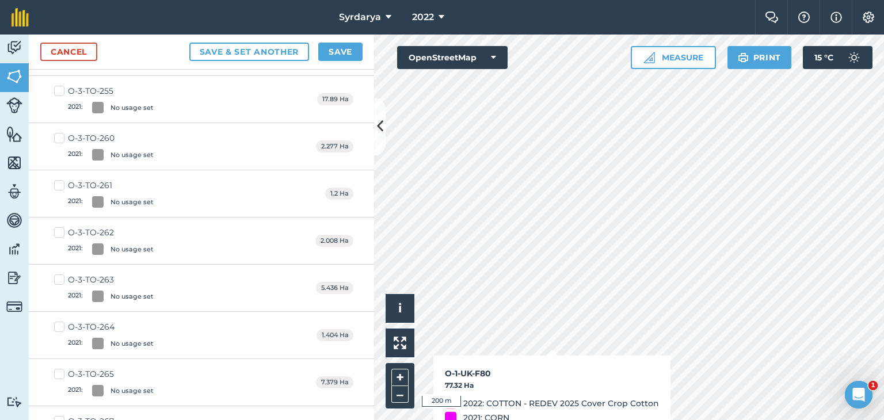
scroll to position [2575, 0]
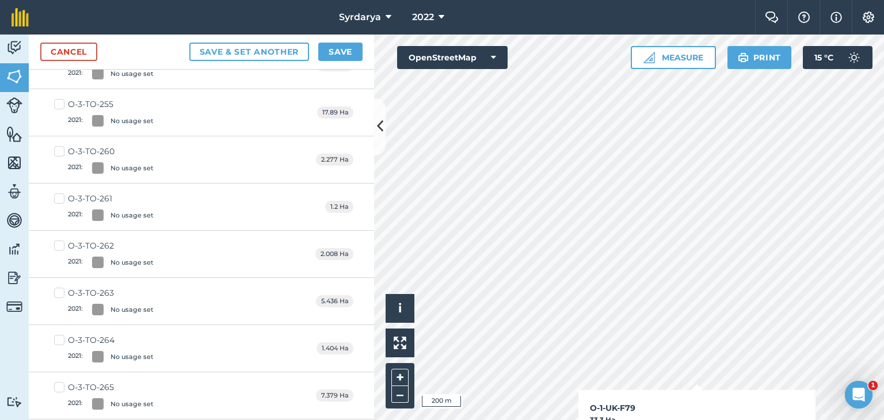
checkbox input "true"
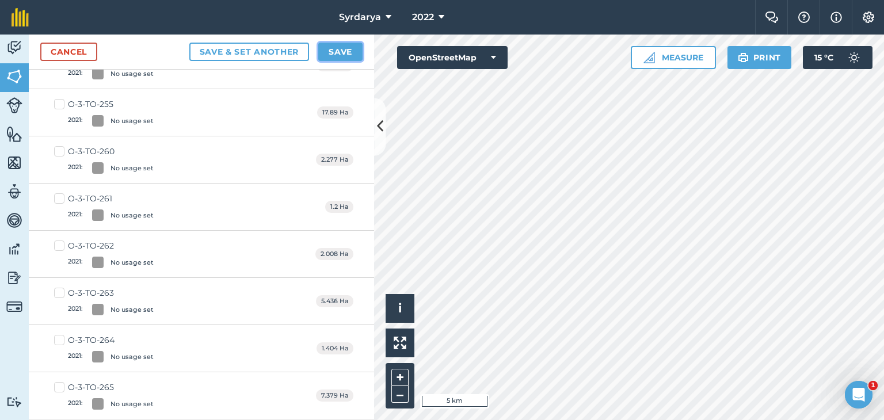
click at [349, 52] on button "Save" at bounding box center [340, 52] width 44 height 18
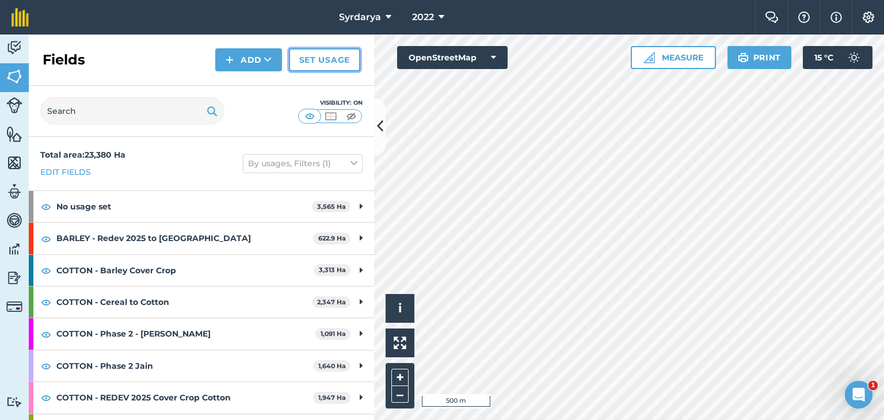
click at [320, 58] on link "Set usage" at bounding box center [324, 59] width 71 height 23
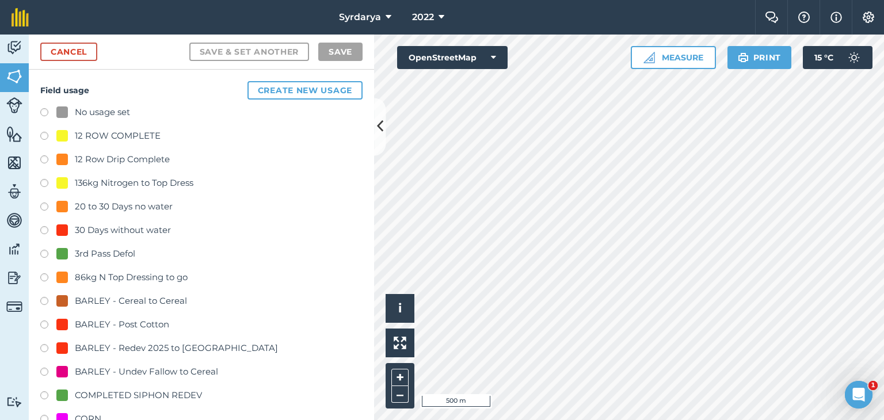
click at [44, 110] on label at bounding box center [48, 114] width 16 height 12
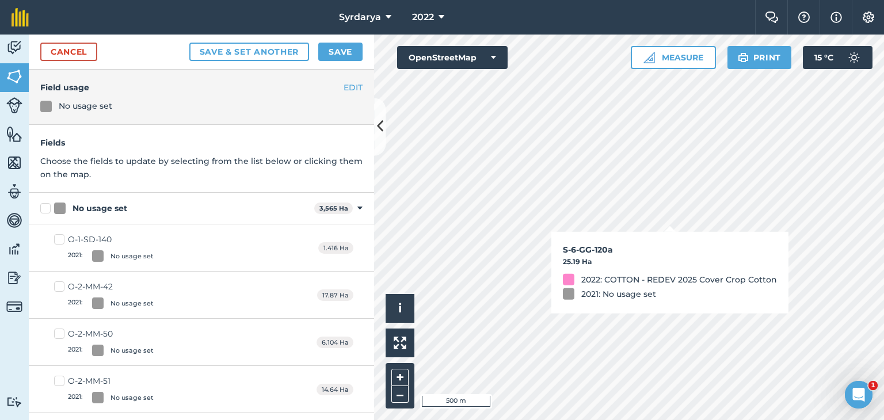
checkbox input "true"
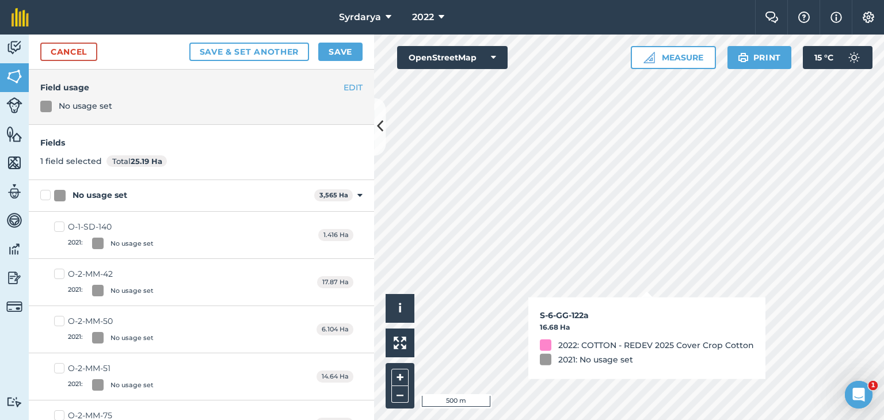
checkbox input "true"
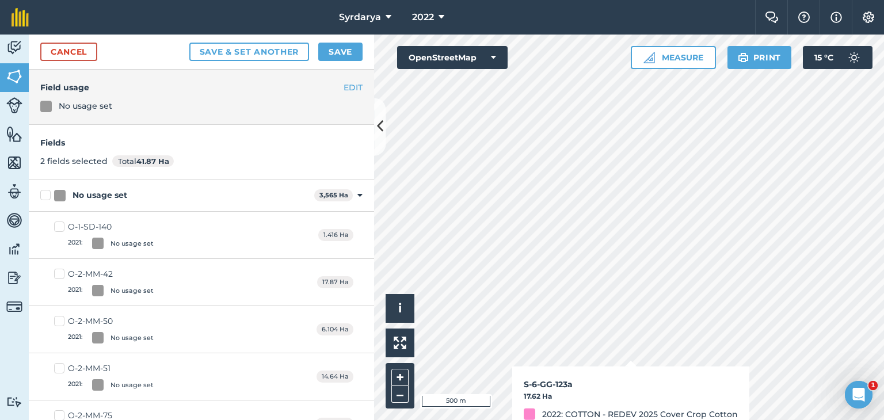
checkbox input "true"
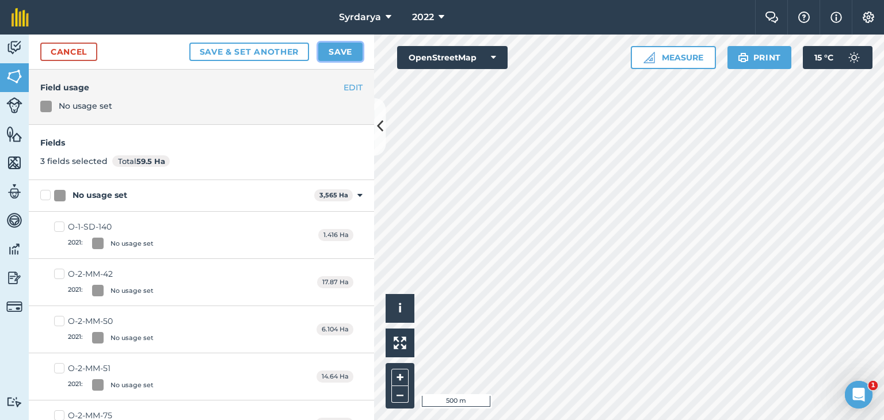
click at [339, 50] on button "Save" at bounding box center [340, 52] width 44 height 18
